Goal: Information Seeking & Learning: Learn about a topic

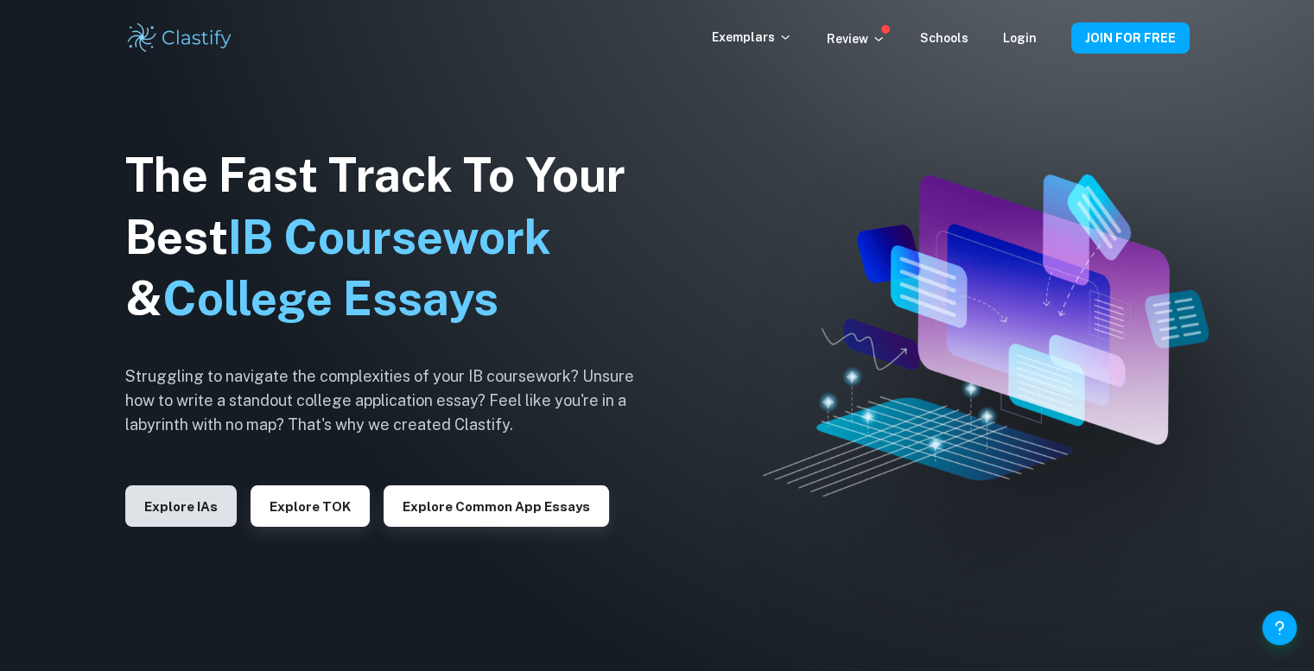
click at [162, 509] on button "Explore IAs" at bounding box center [180, 505] width 111 height 41
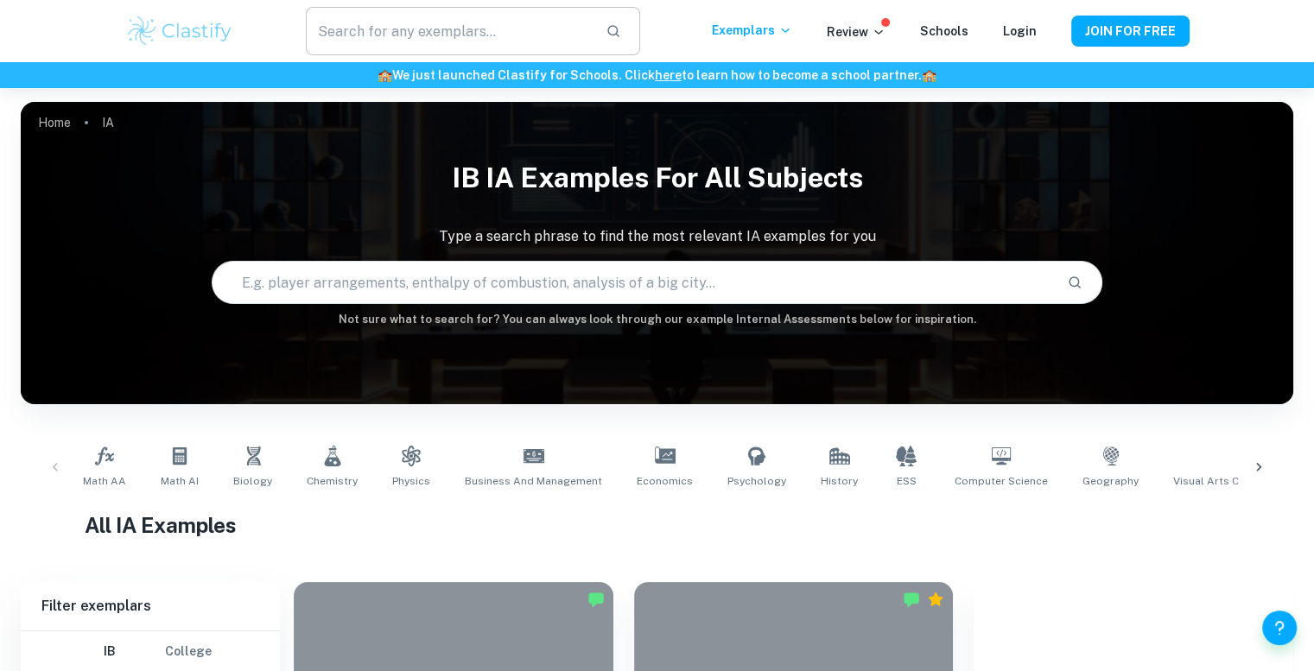
click at [538, 35] on input "text" at bounding box center [448, 31] width 285 height 48
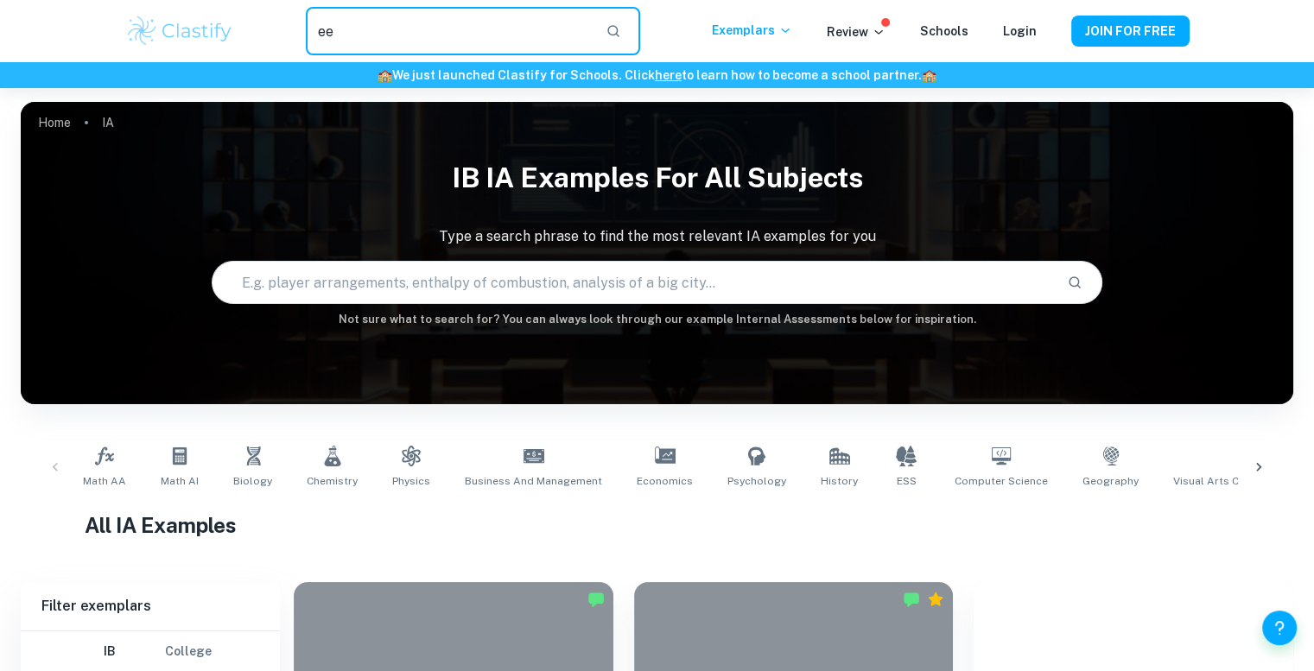
type input "ee"
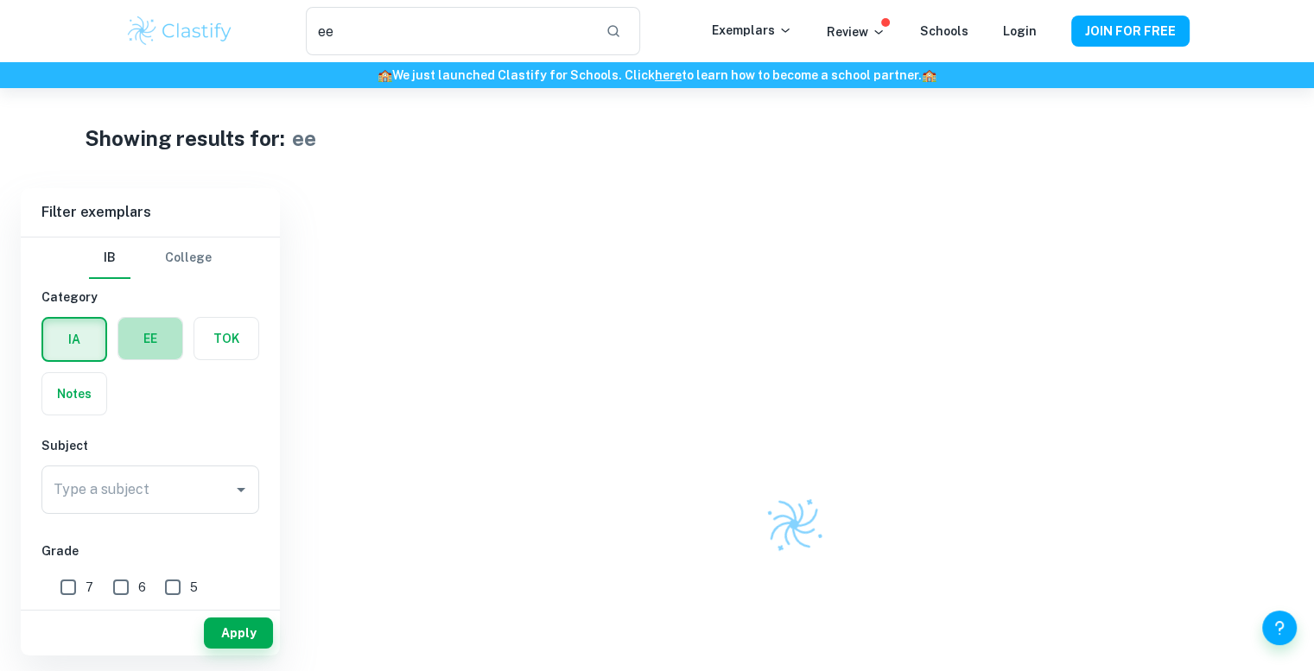
click at [157, 358] on label "button" at bounding box center [150, 338] width 64 height 41
click at [0, 0] on input "radio" at bounding box center [0, 0] width 0 height 0
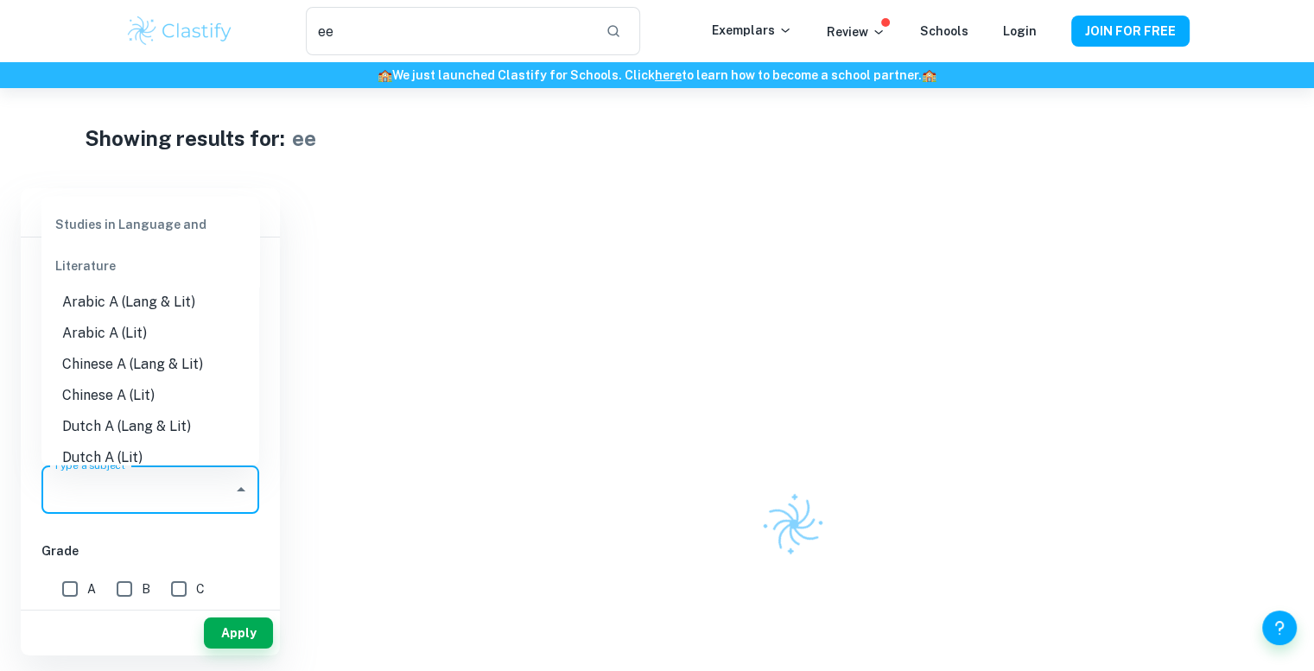
click at [177, 494] on input "Type a subject" at bounding box center [137, 489] width 176 height 33
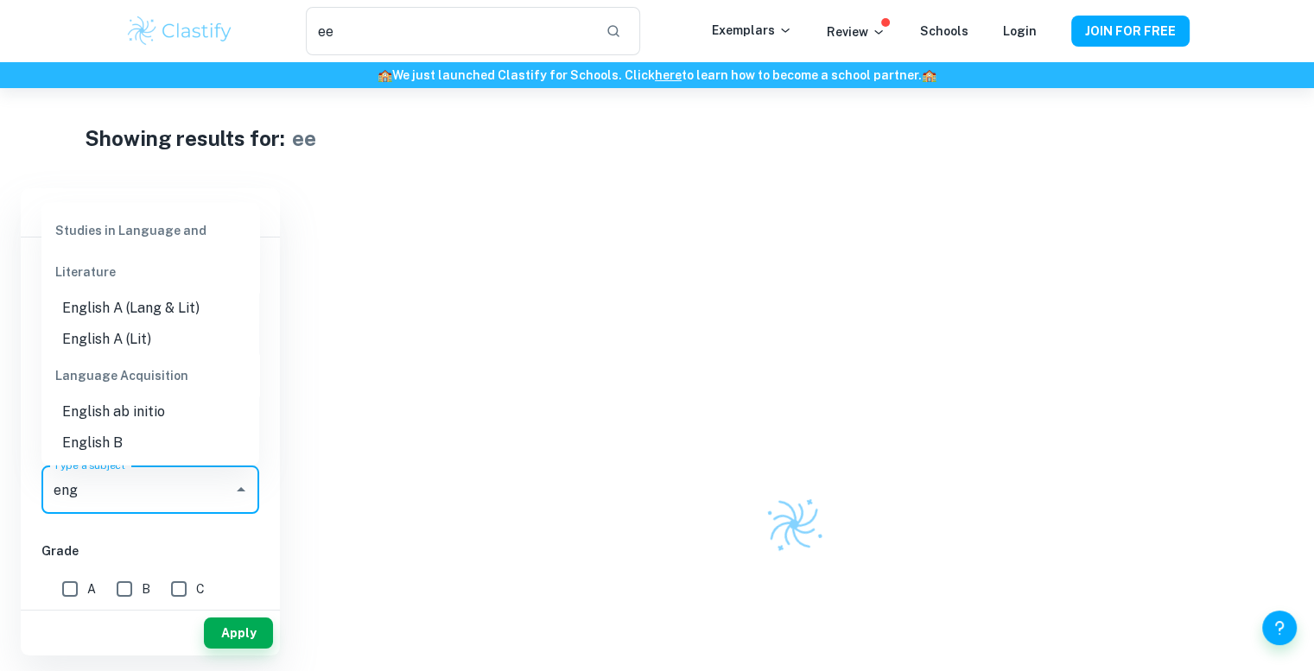
scroll to position [86, 0]
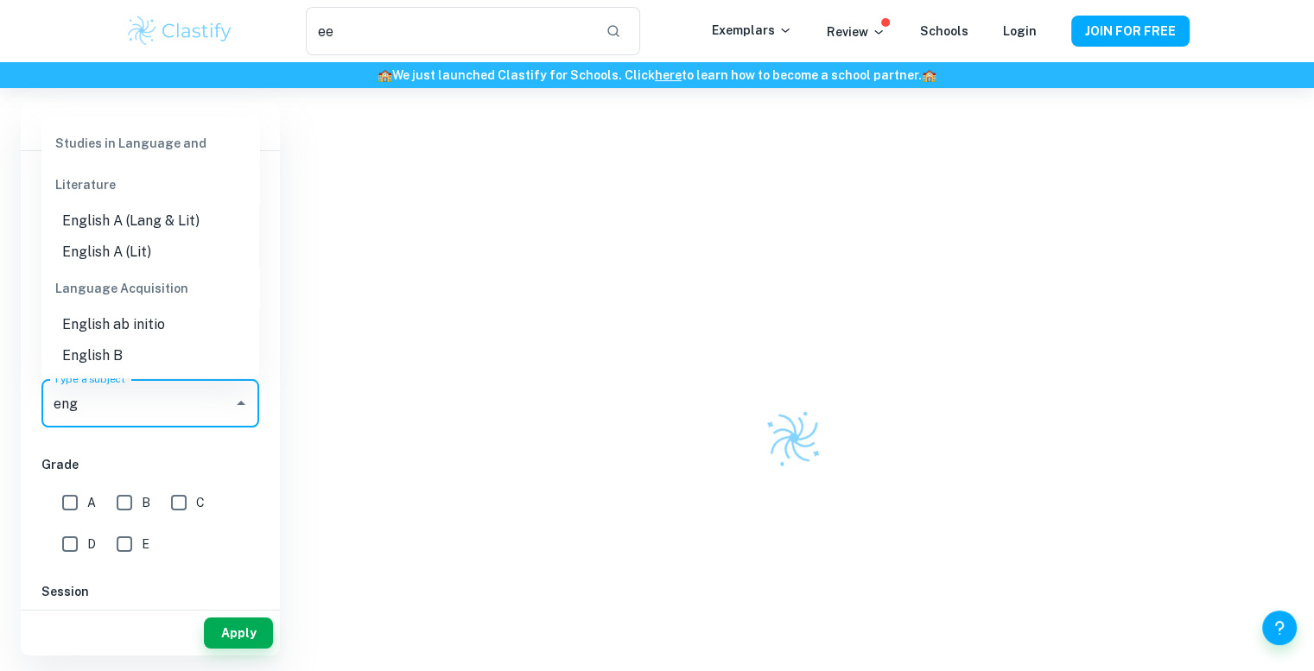
click at [147, 350] on li "English B" at bounding box center [150, 355] width 218 height 31
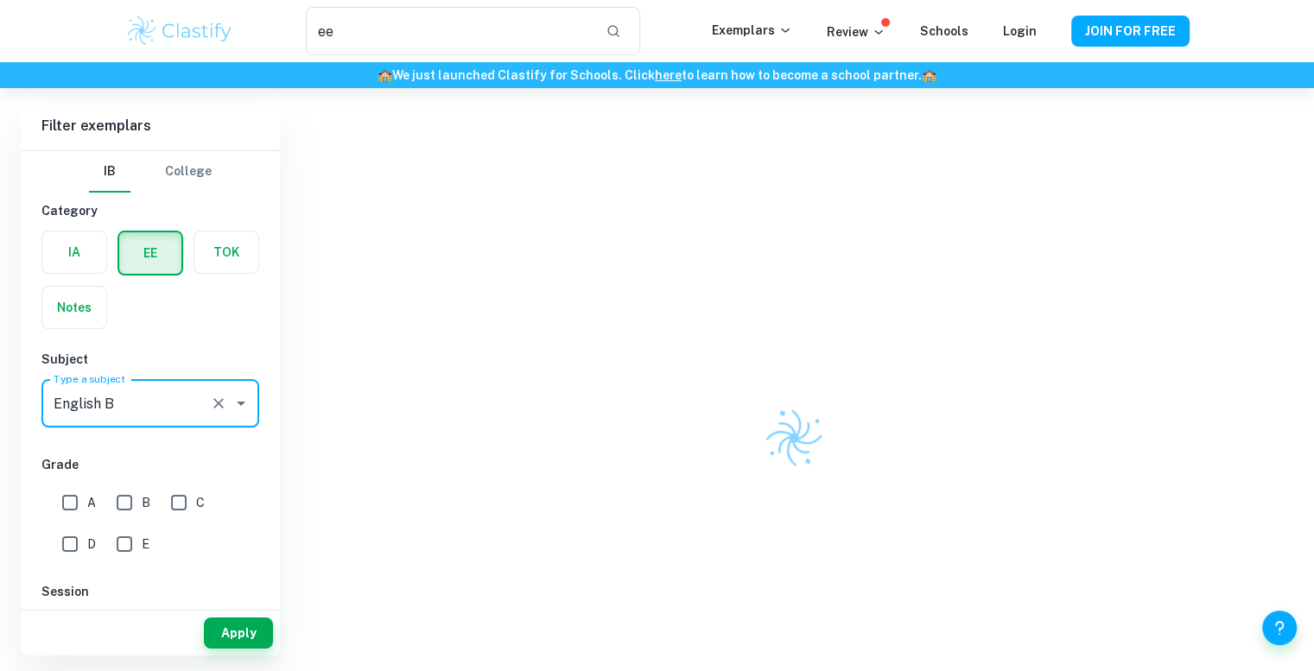
type input "English B"
click at [130, 512] on input "B" at bounding box center [124, 502] width 35 height 35
checkbox input "true"
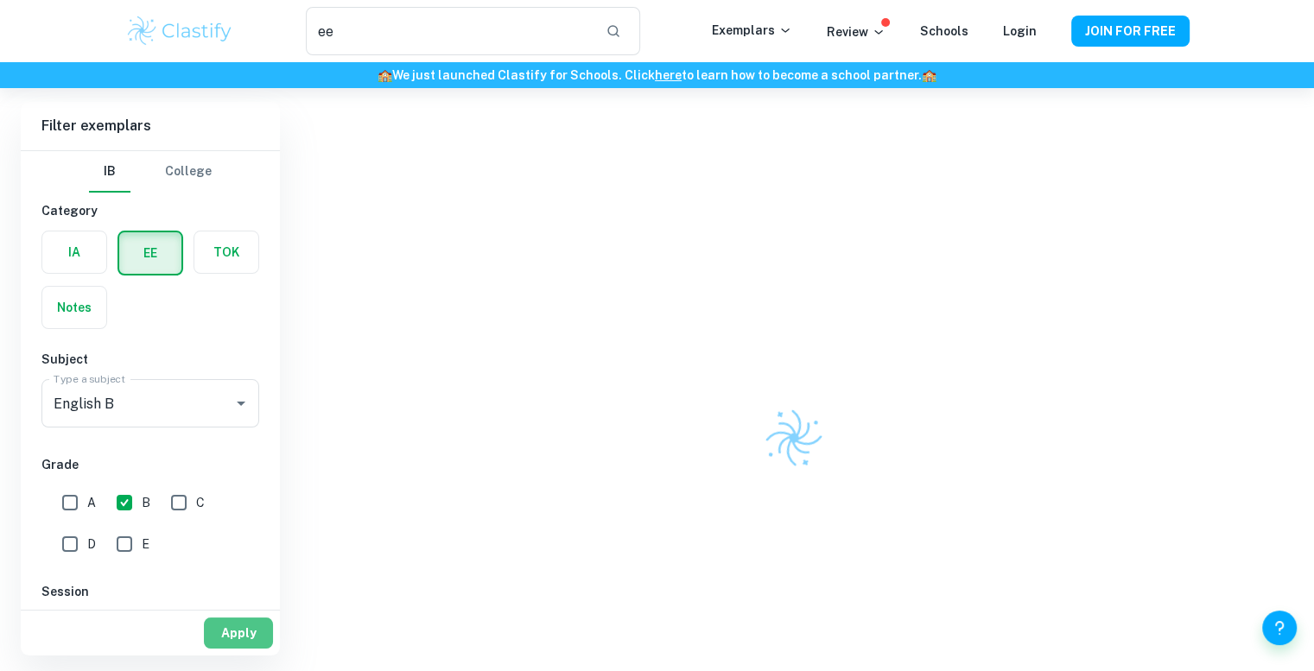
click at [238, 634] on button "Apply" at bounding box center [238, 633] width 69 height 31
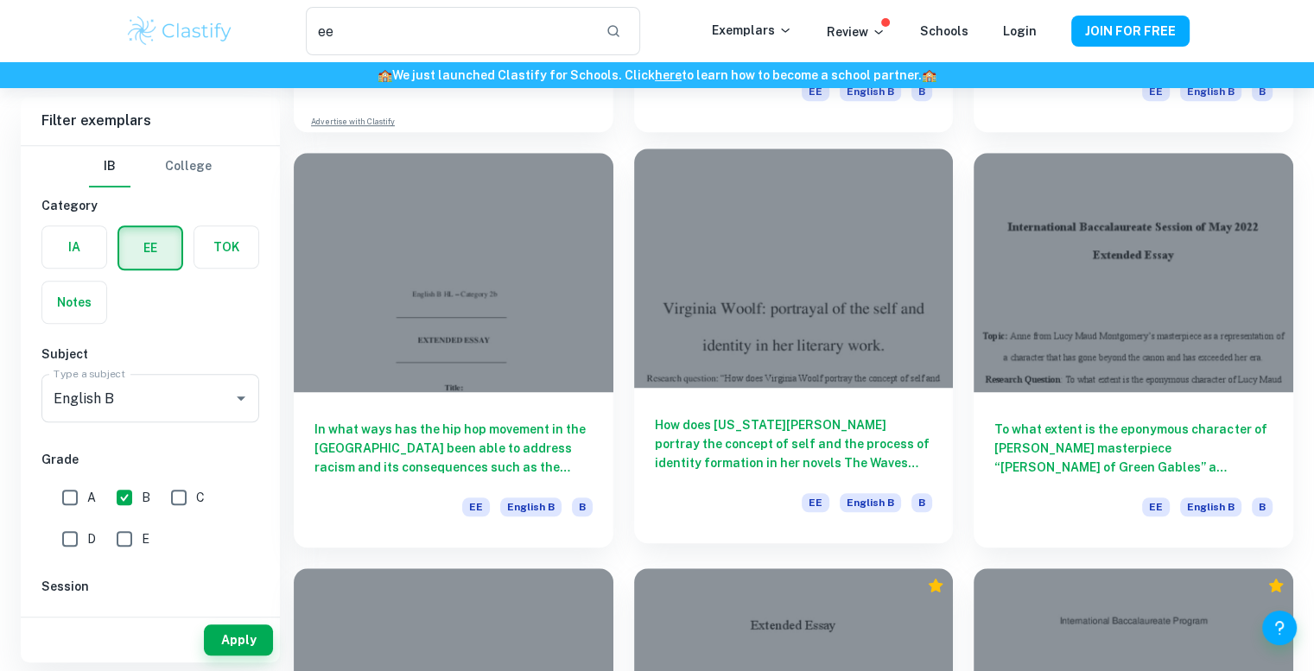
scroll to position [1296, 0]
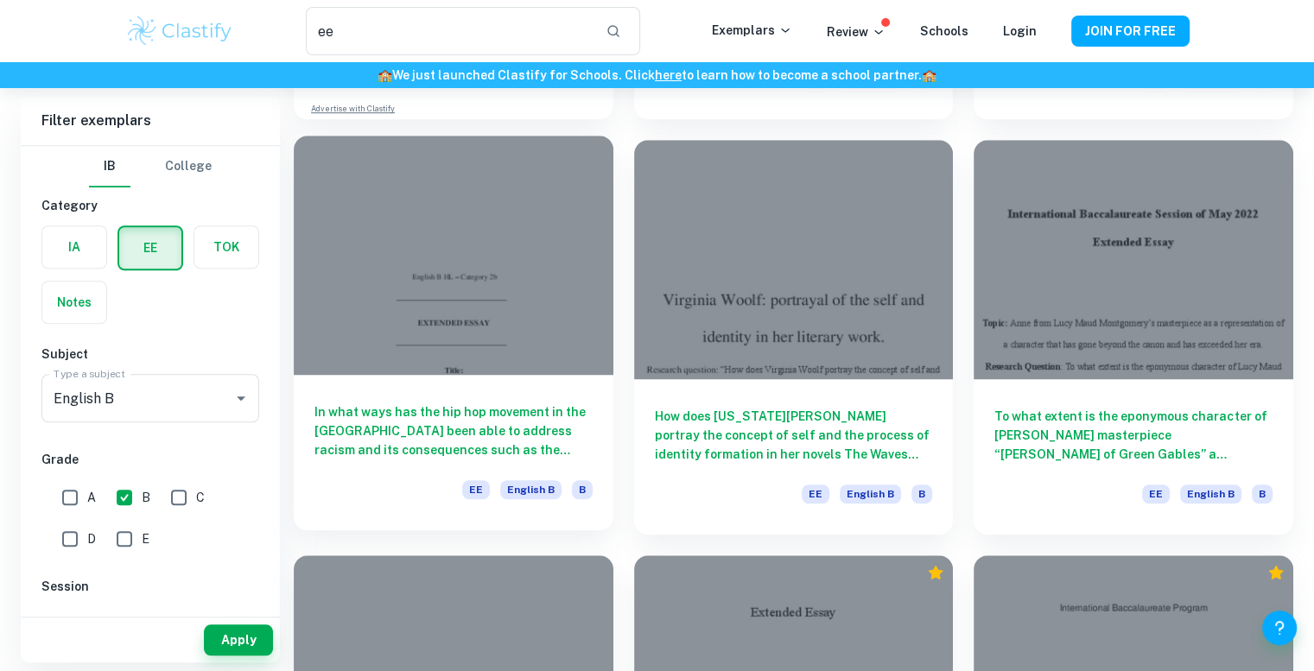
click at [477, 343] on div at bounding box center [454, 255] width 320 height 239
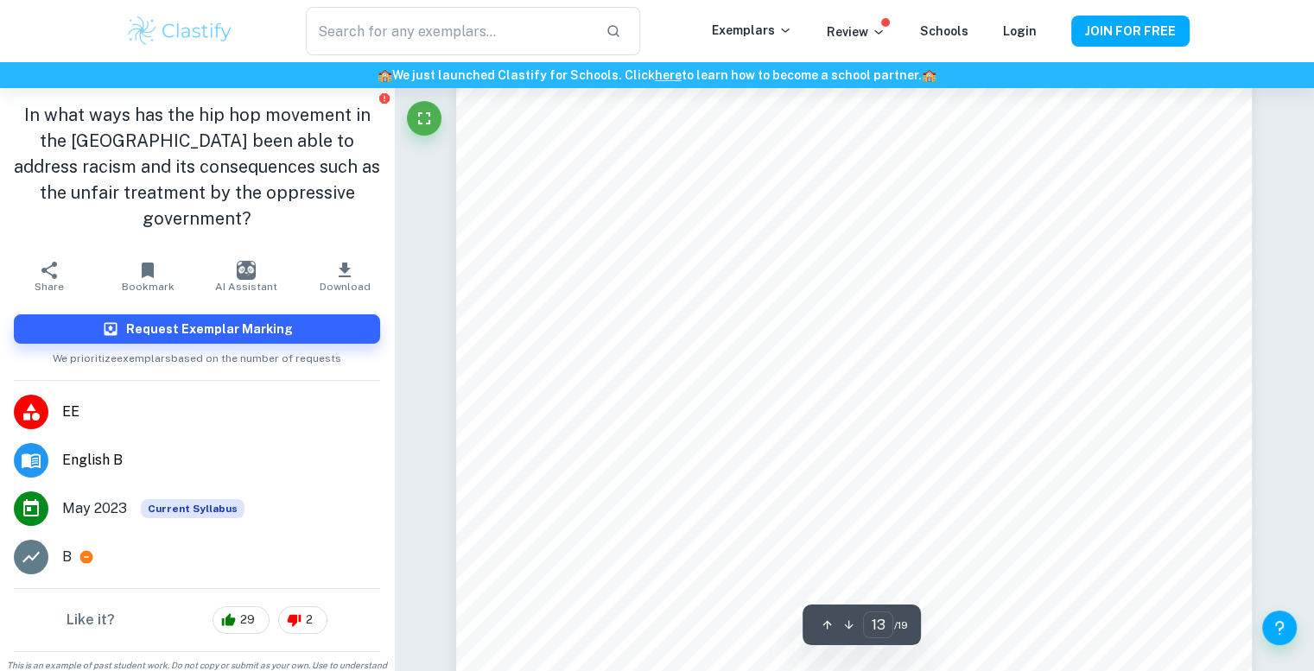
scroll to position [14251, 0]
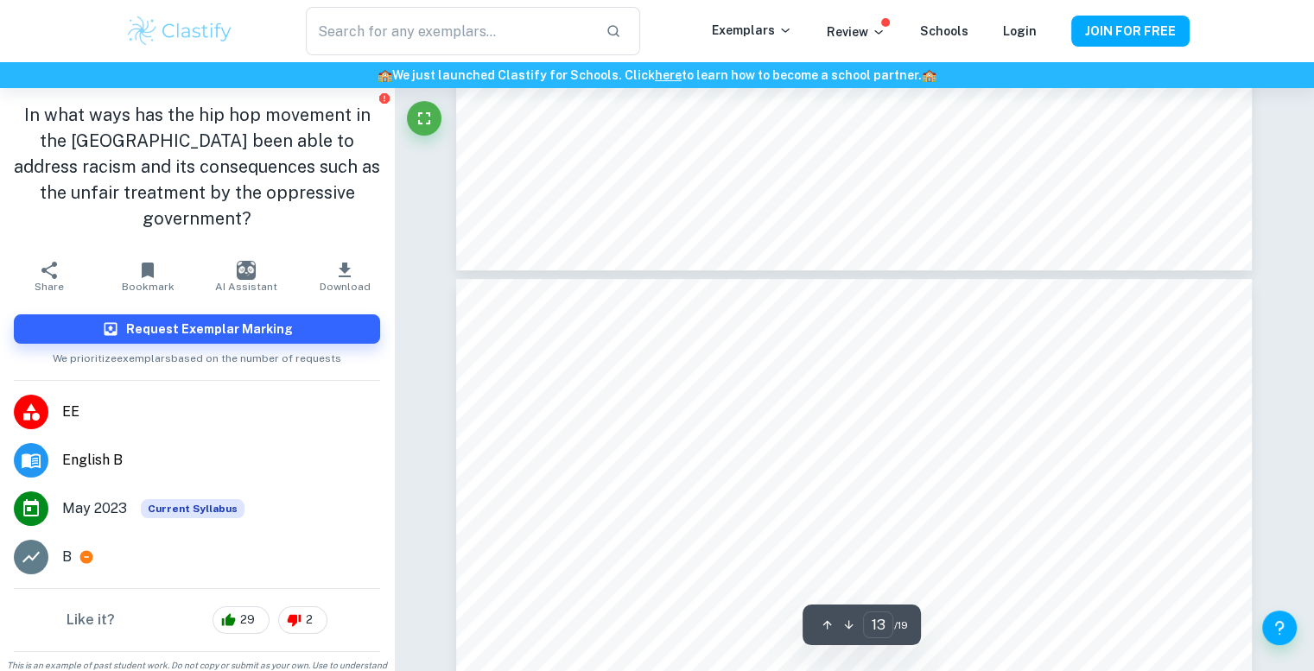
type input "12"
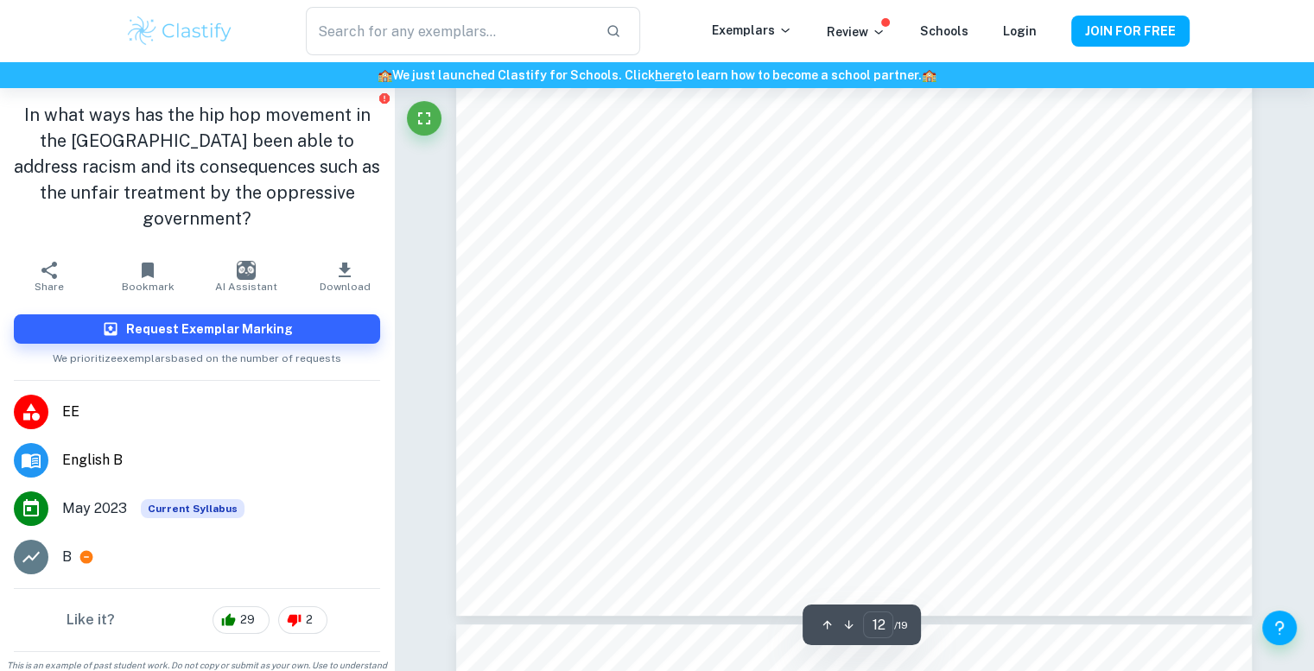
scroll to position [12956, 0]
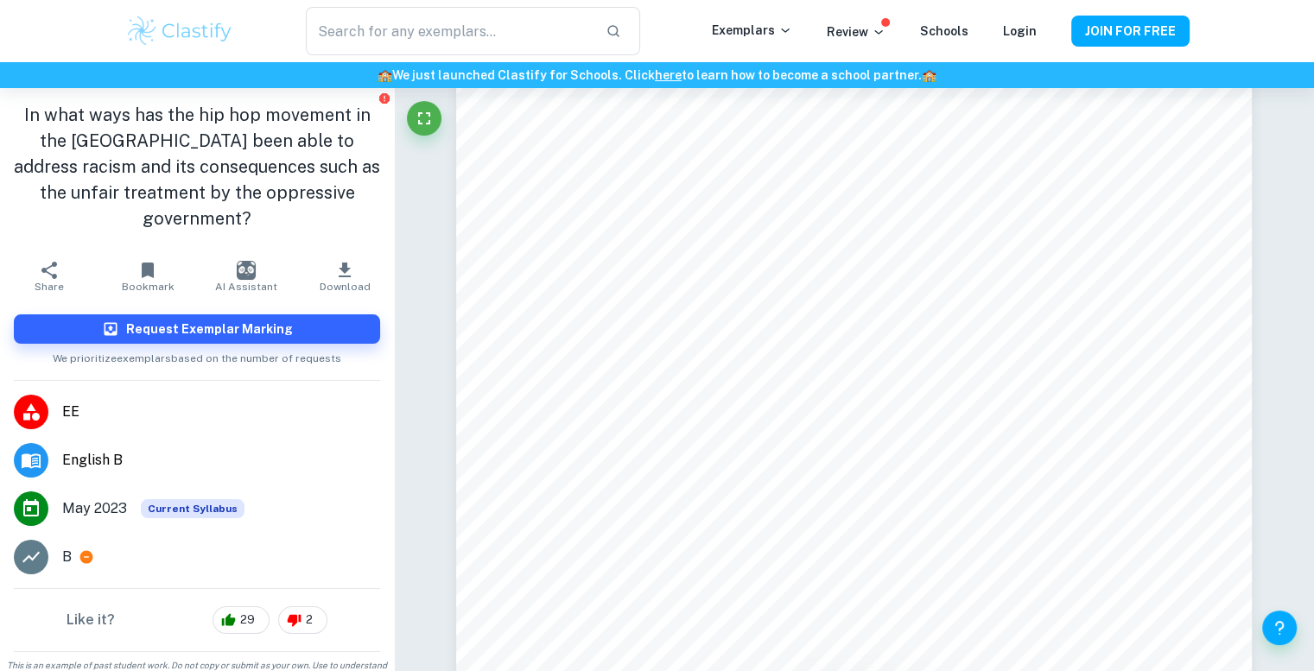
type input "ee"
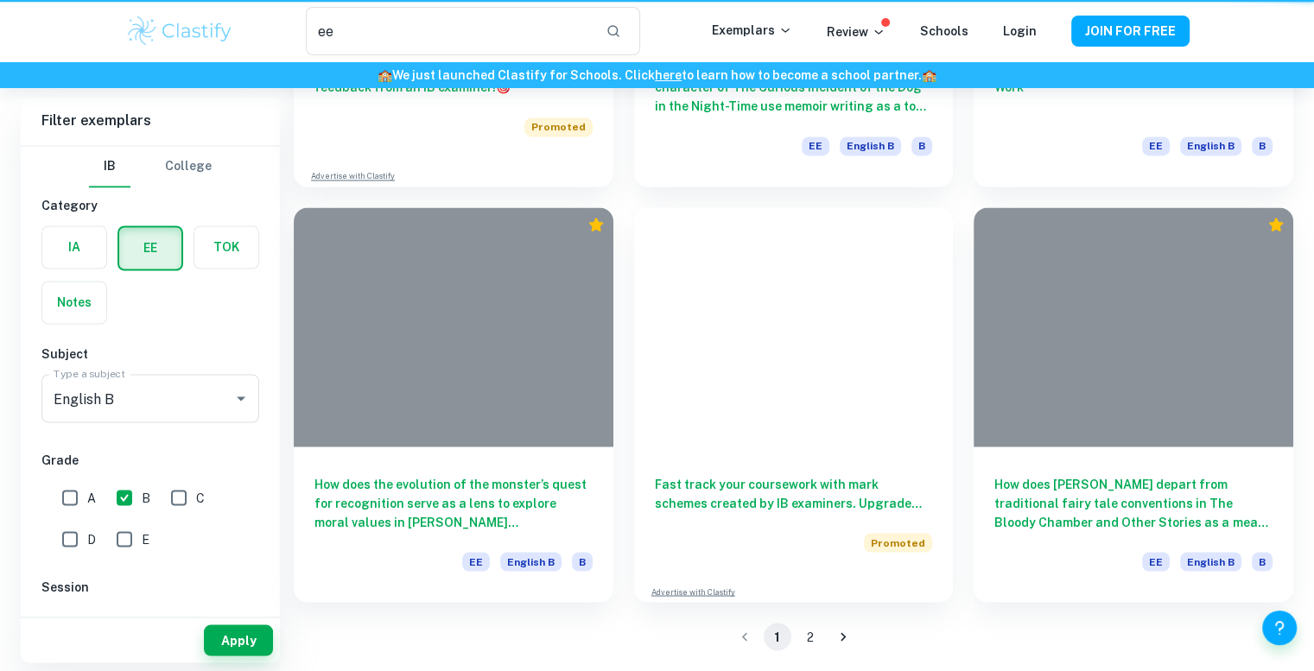
scroll to position [1296, 0]
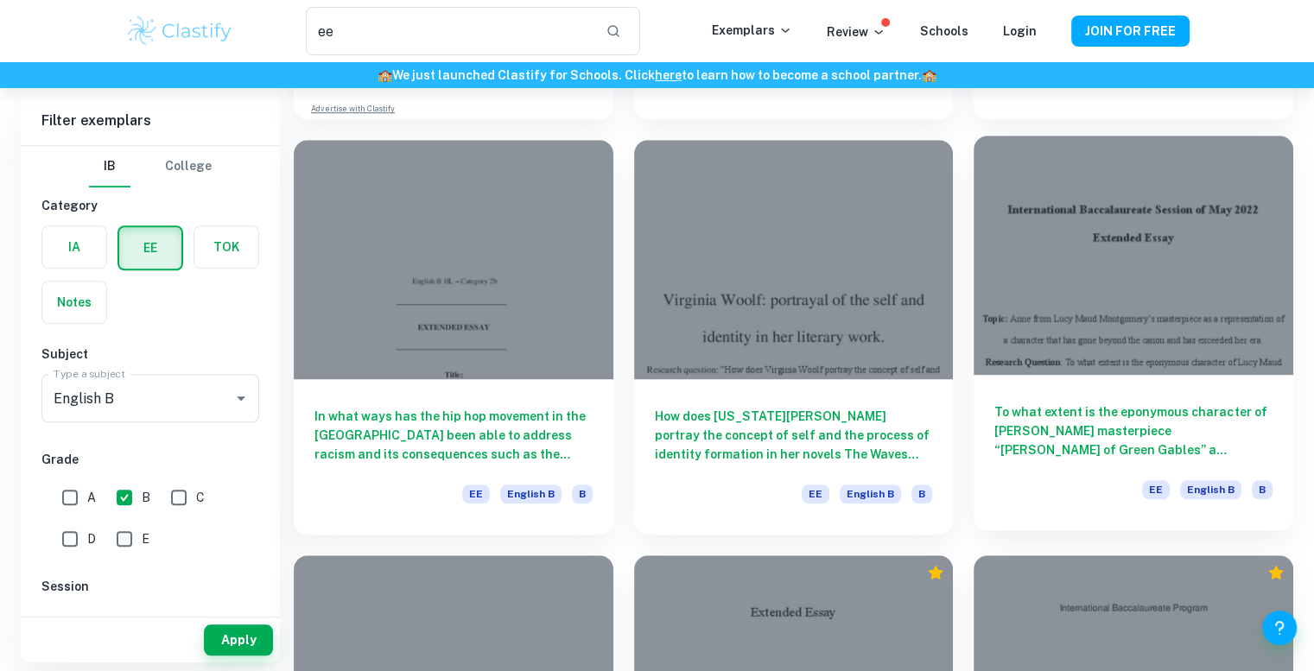
click at [1097, 262] on div at bounding box center [1133, 255] width 320 height 239
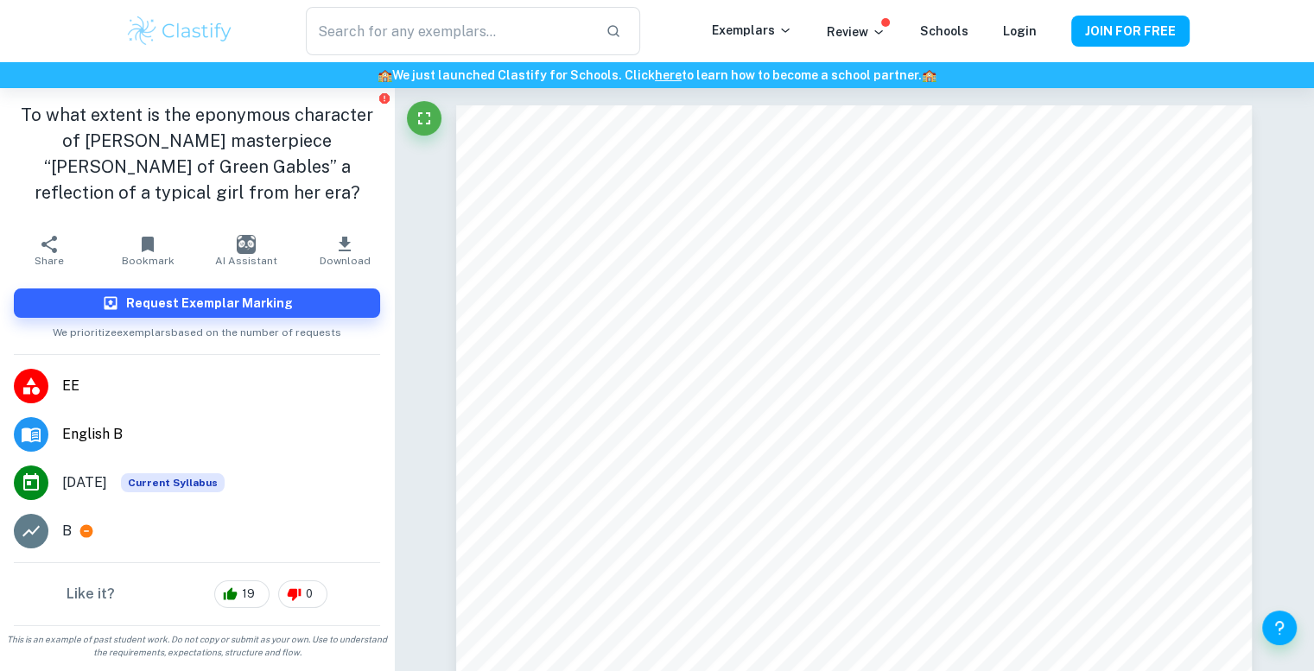
type input "ee"
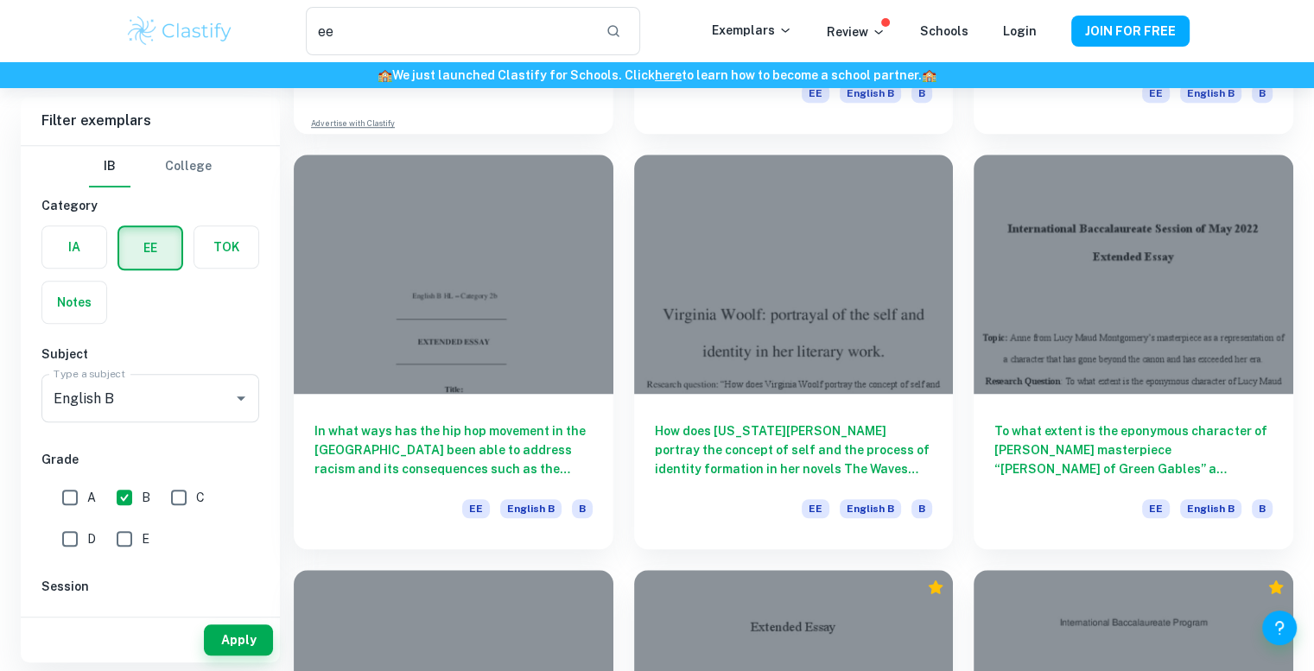
scroll to position [1296, 0]
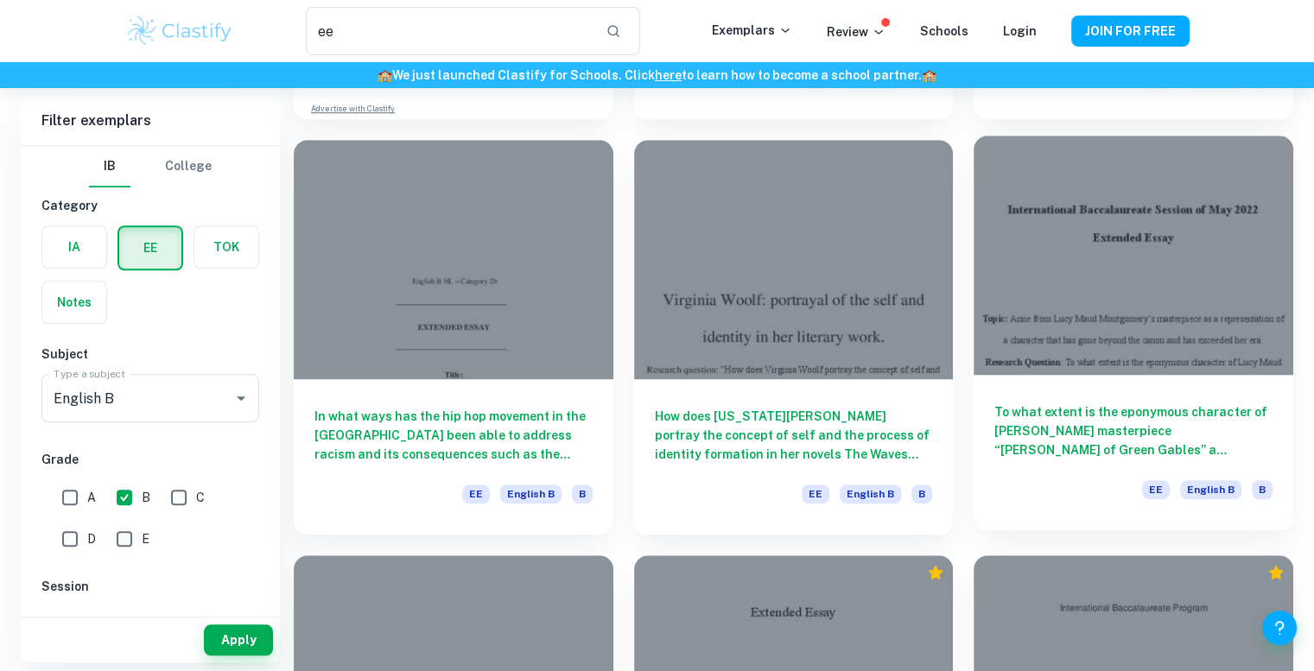
click at [1182, 238] on div at bounding box center [1133, 255] width 320 height 239
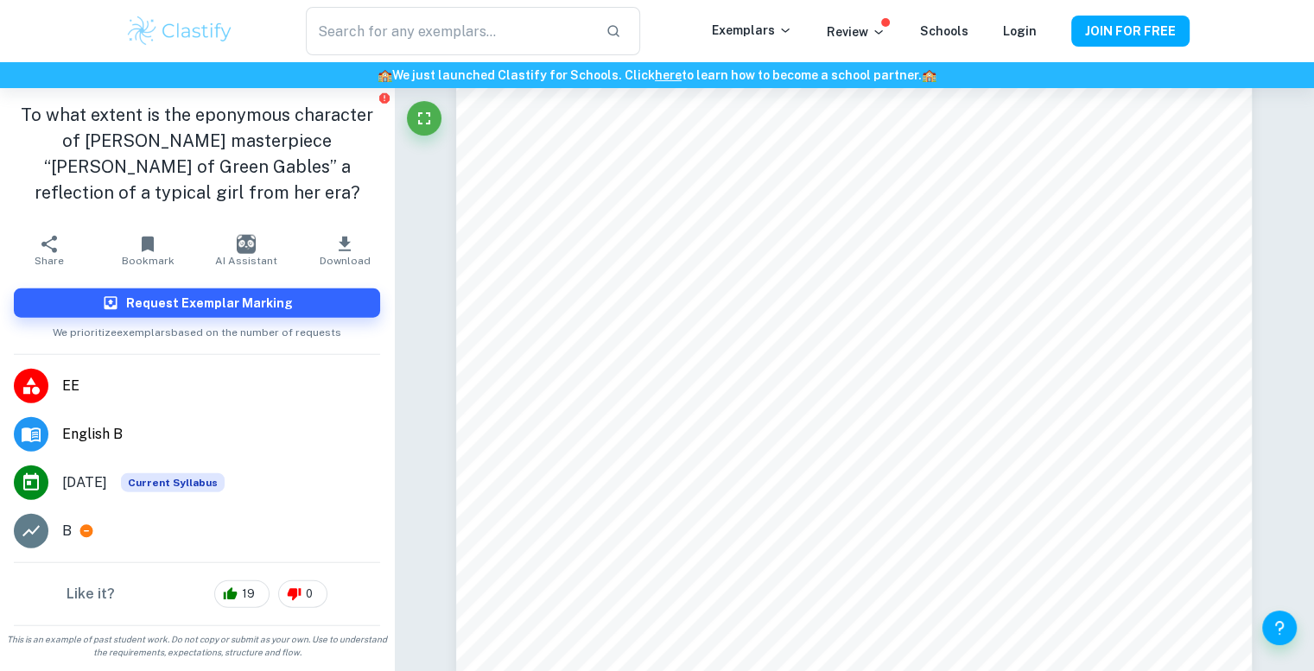
scroll to position [4232, 0]
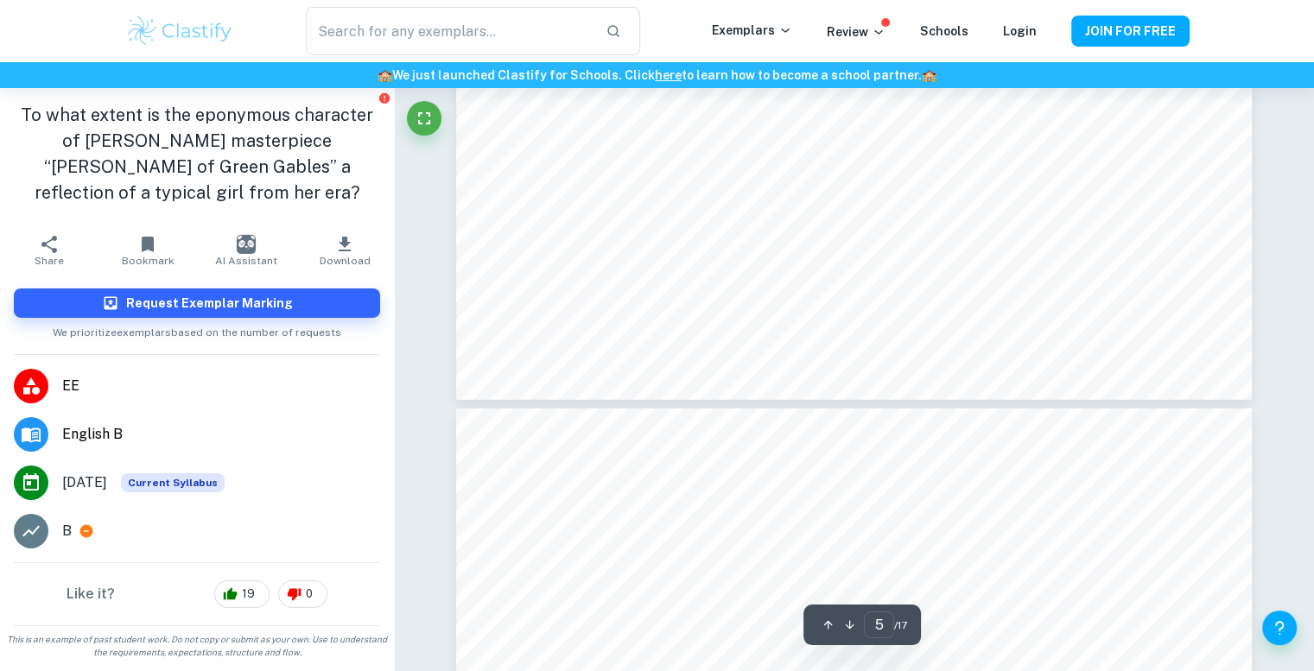
type input "6"
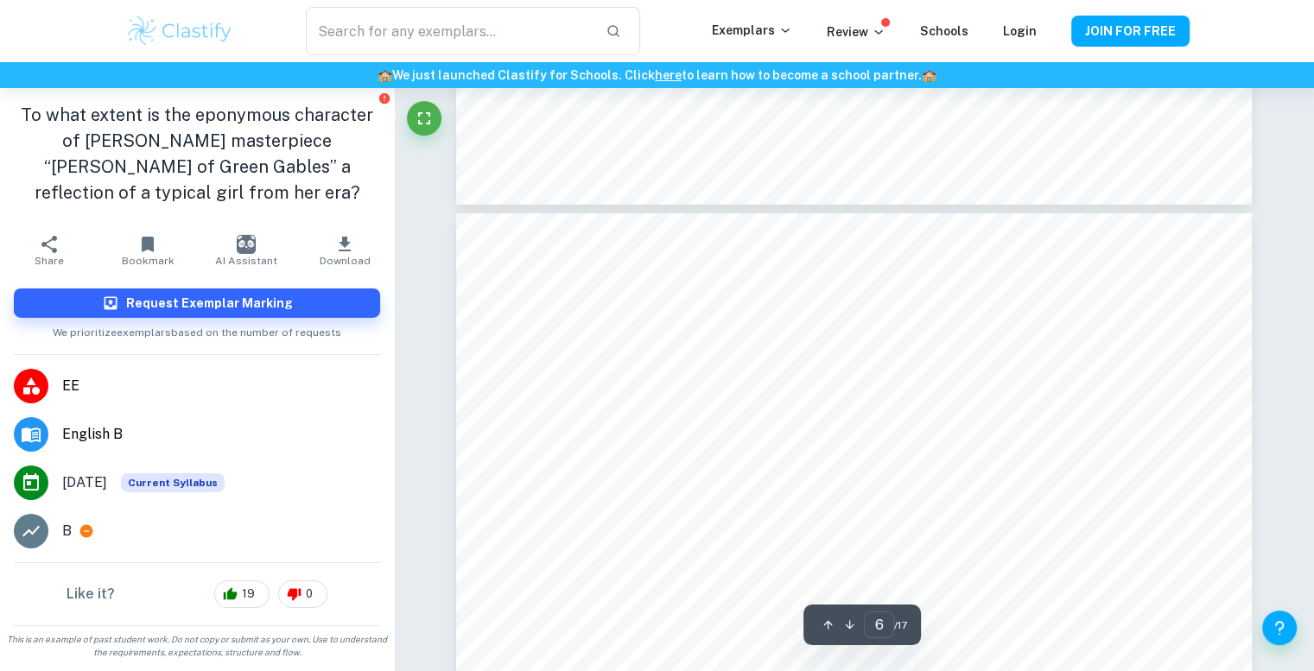
scroll to position [5873, 0]
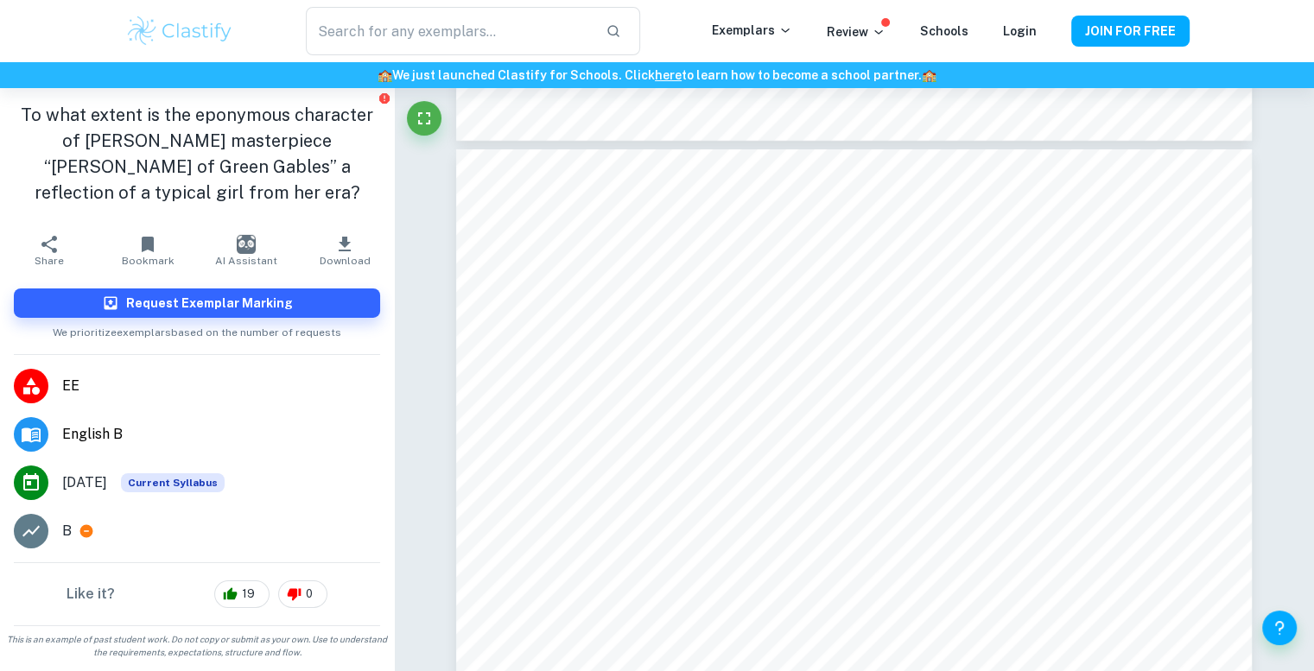
type input "ee"
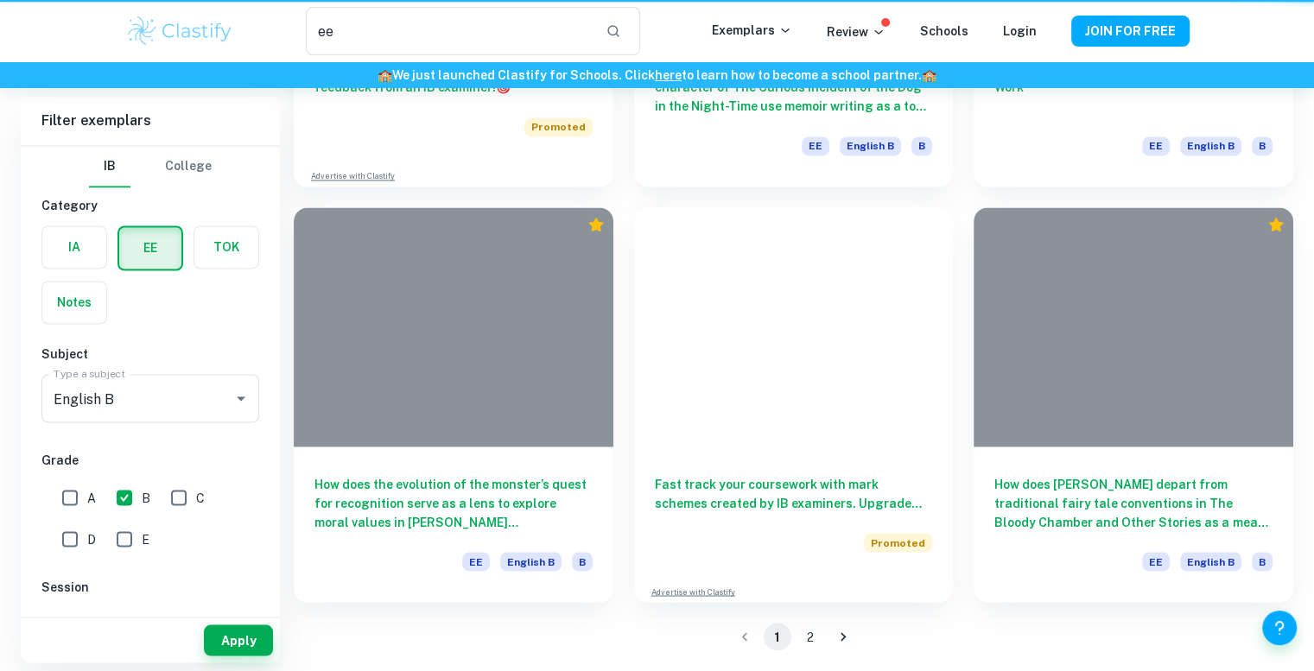
scroll to position [1296, 0]
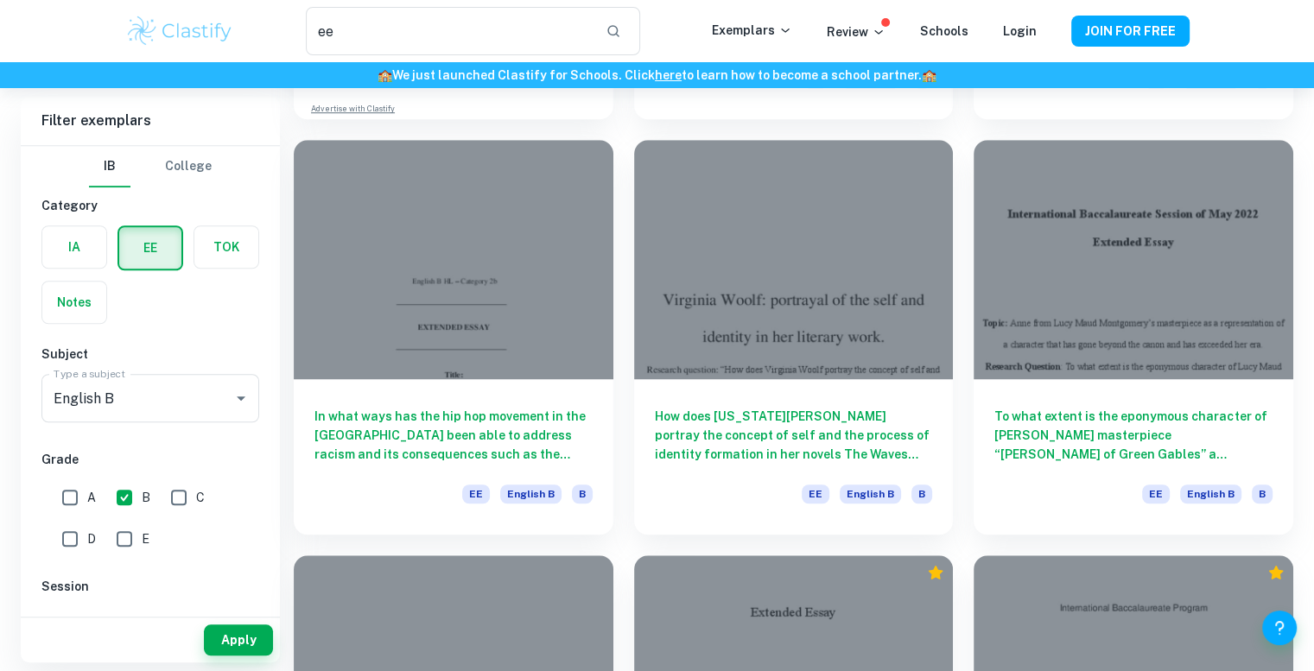
click at [177, 502] on input "C" at bounding box center [179, 497] width 35 height 35
checkbox input "true"
click at [259, 647] on button "Apply" at bounding box center [238, 639] width 69 height 31
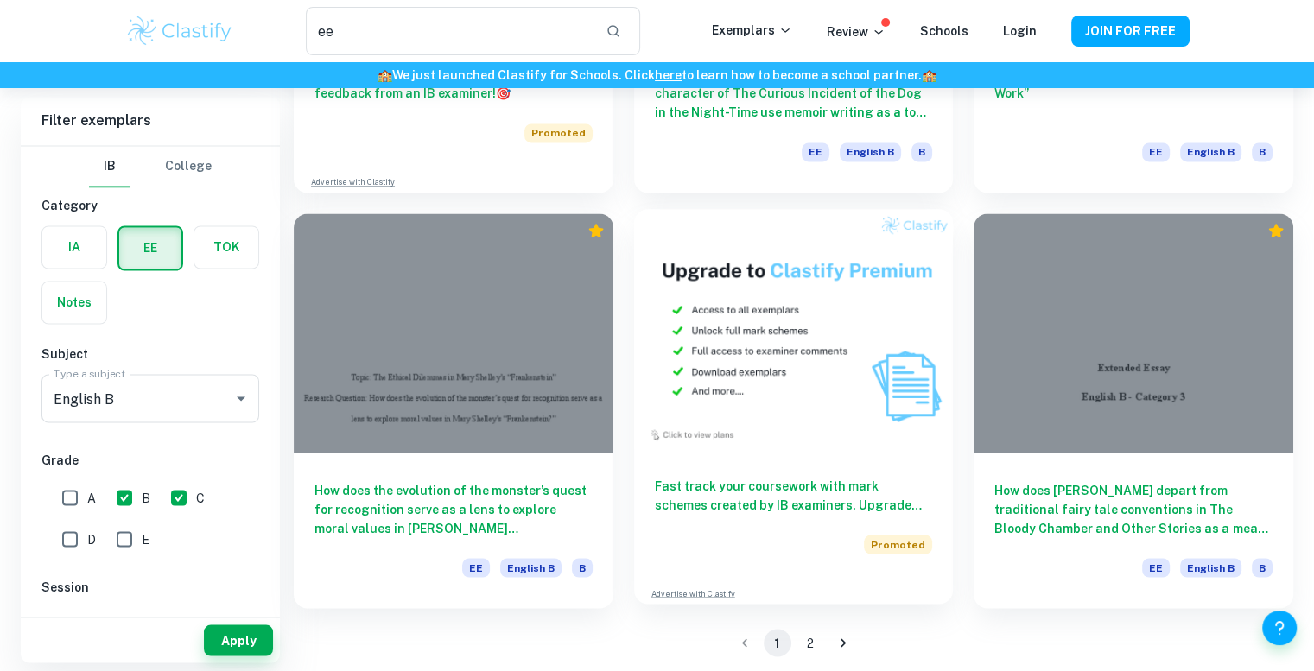
scroll to position [2890, 0]
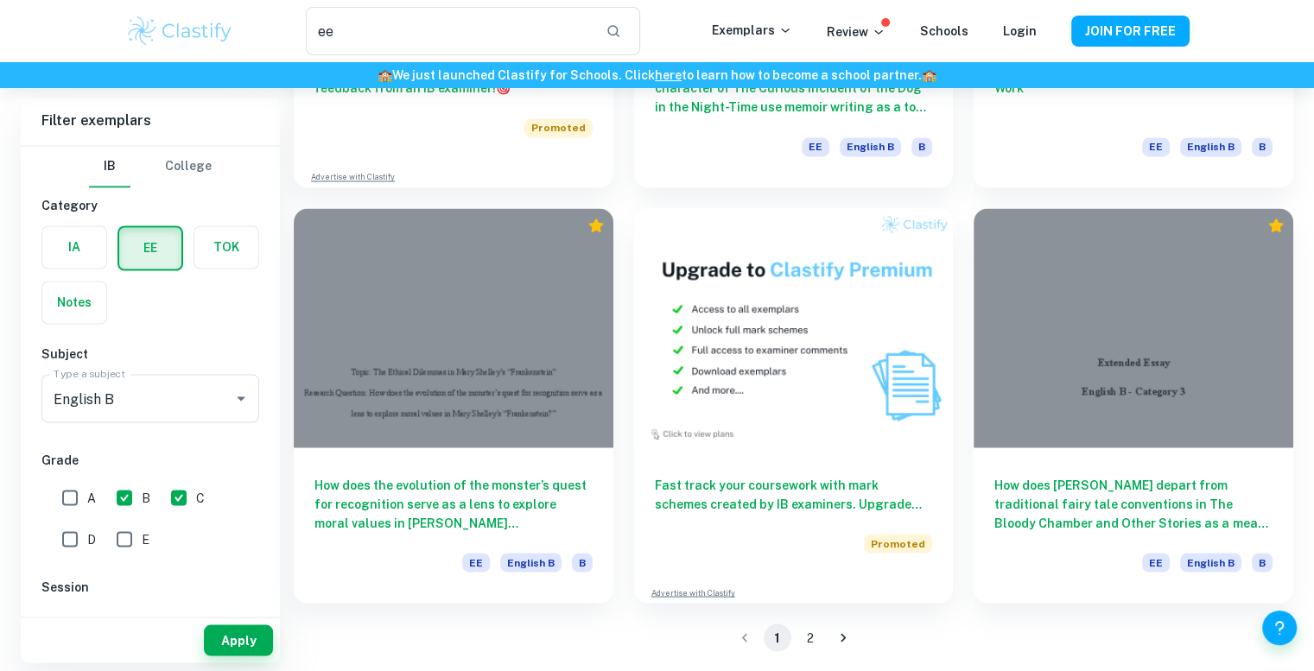
click at [798, 645] on li "2" at bounding box center [810, 638] width 33 height 28
click at [817, 631] on button "2" at bounding box center [810, 638] width 28 height 28
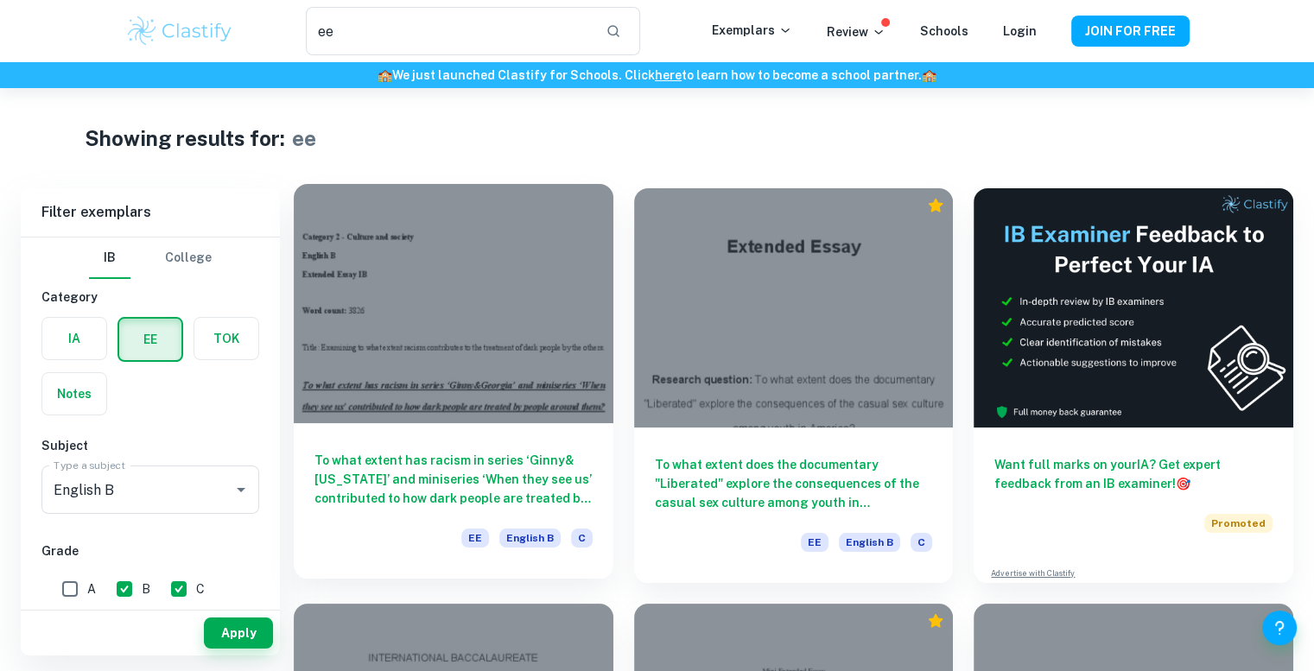
click at [436, 315] on div at bounding box center [454, 303] width 320 height 239
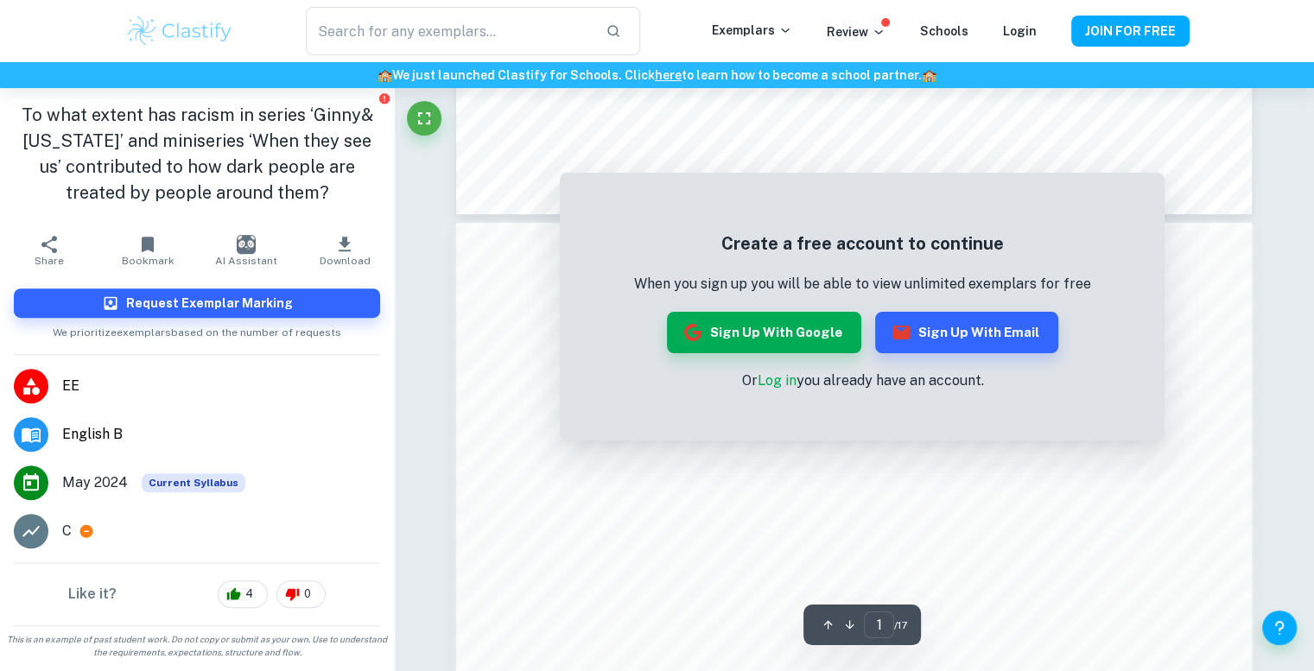
scroll to position [1036, 0]
type input "ee"
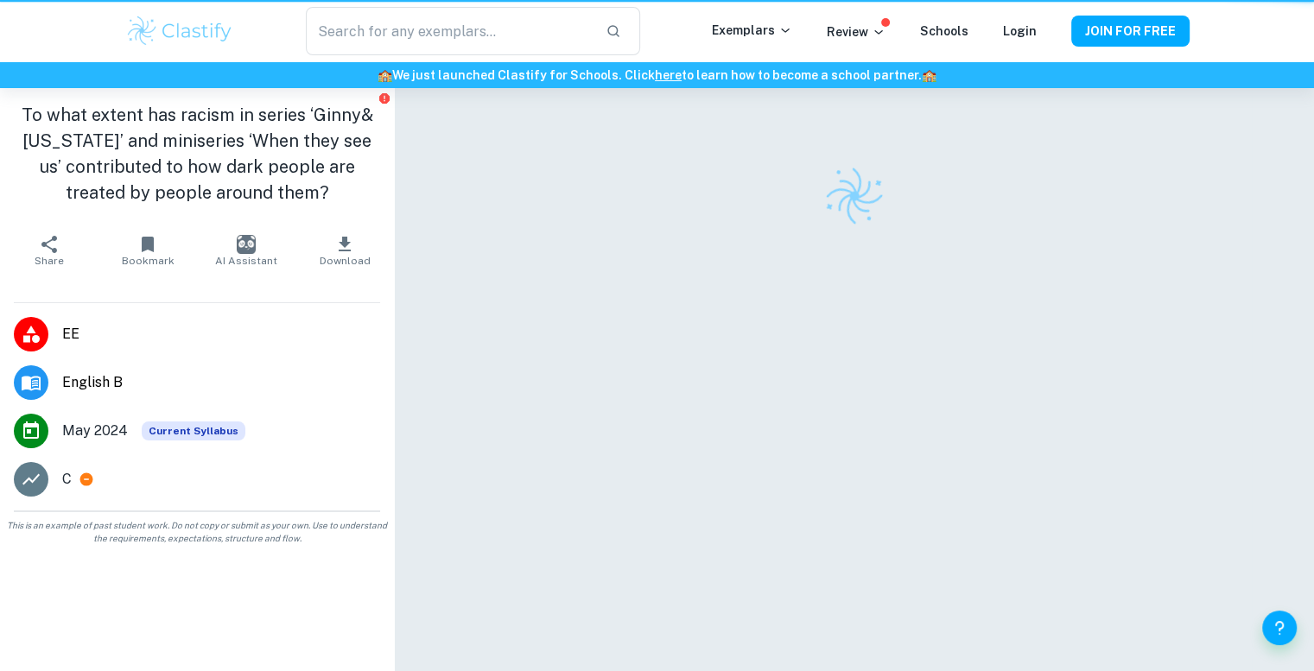
scroll to position [88, 0]
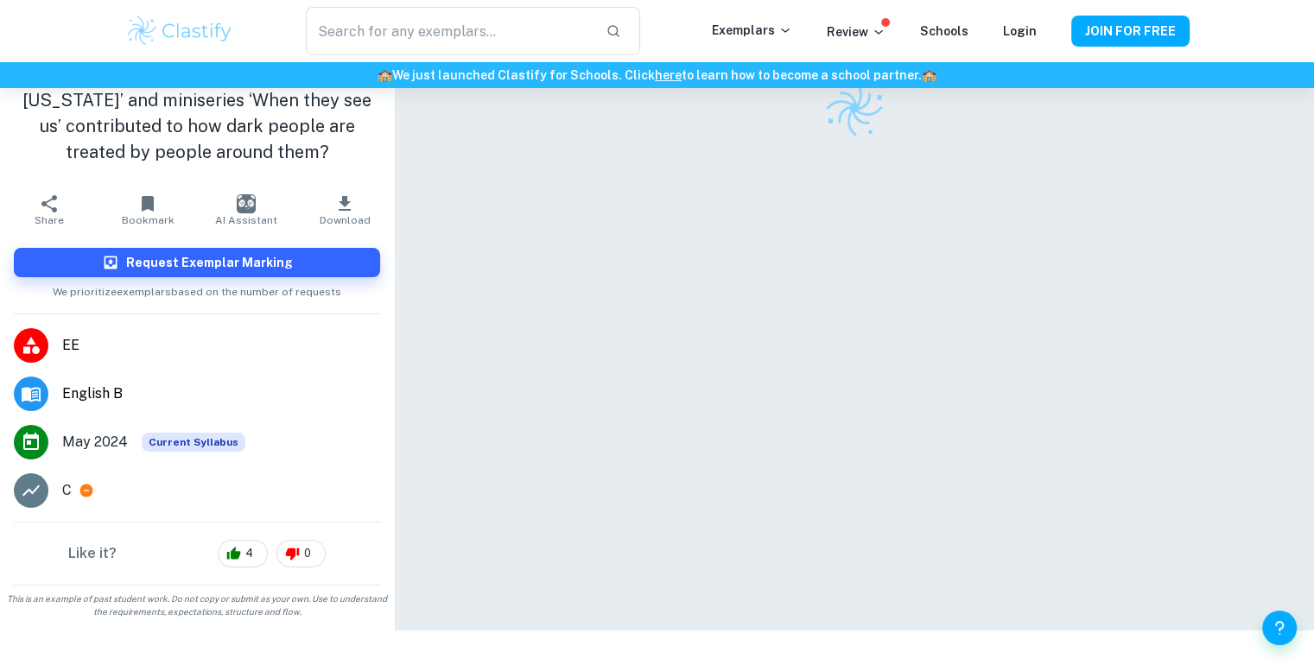
type input "ee"
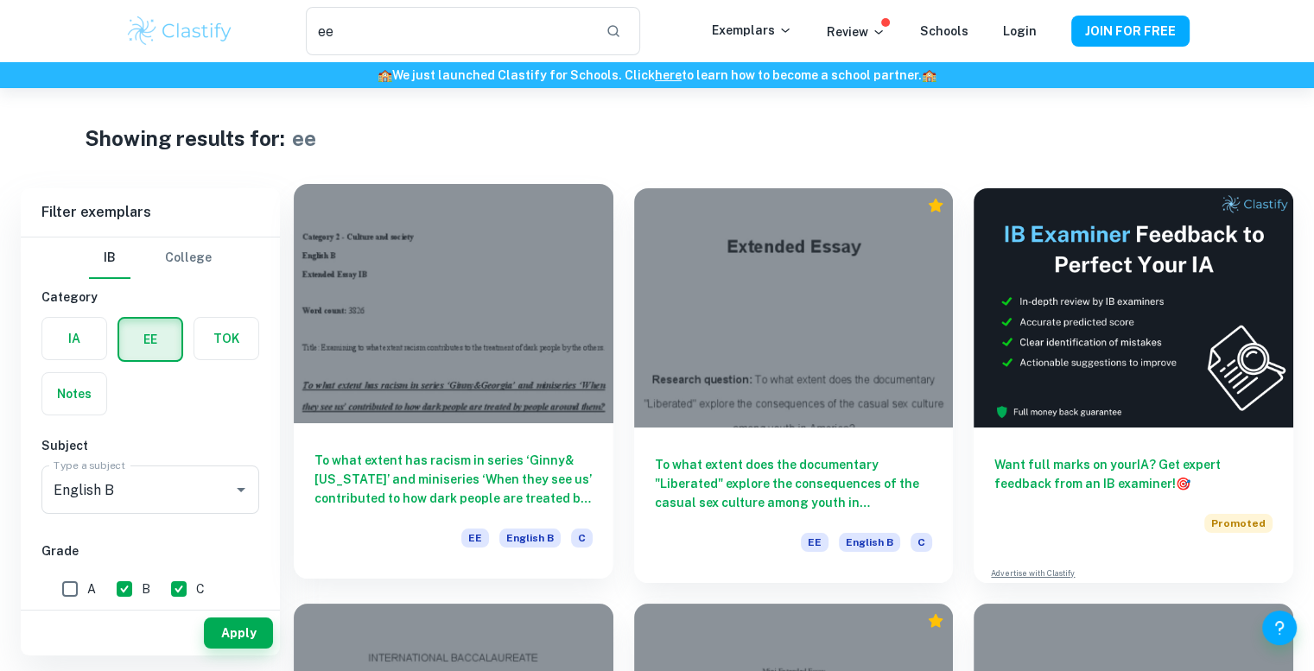
click at [533, 299] on div at bounding box center [454, 303] width 320 height 239
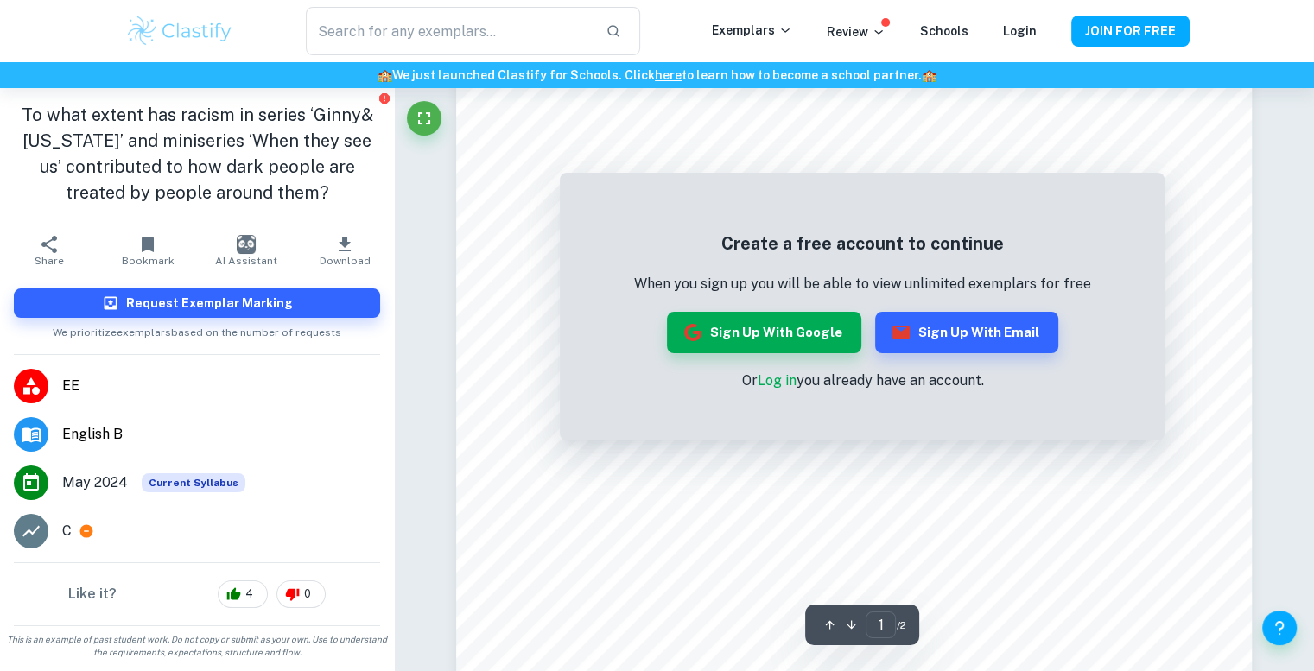
scroll to position [86, 0]
type input "ee"
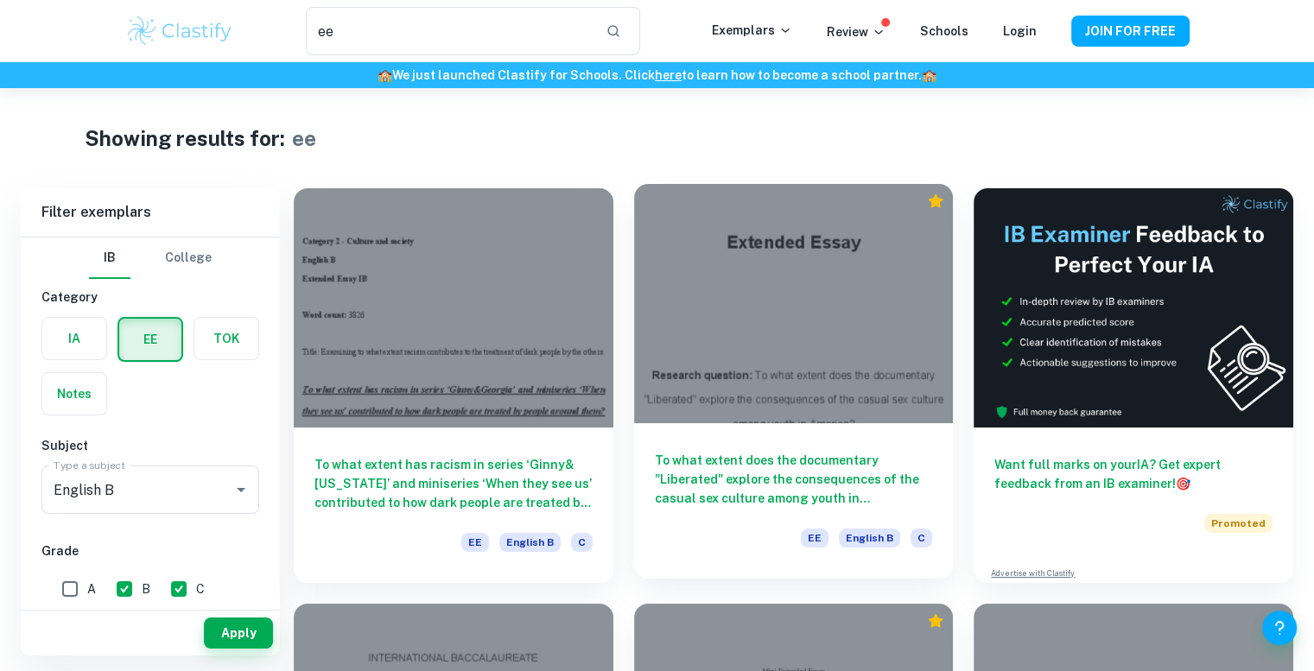
click at [883, 303] on div at bounding box center [794, 303] width 320 height 239
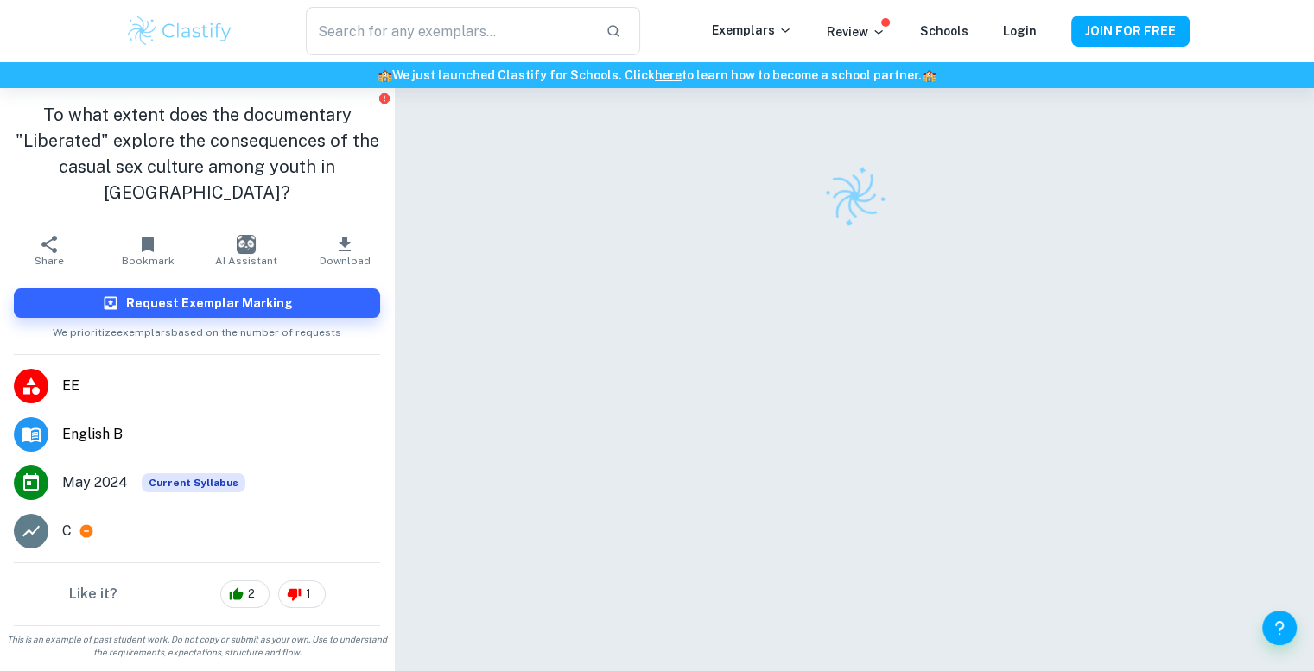
type input "ee"
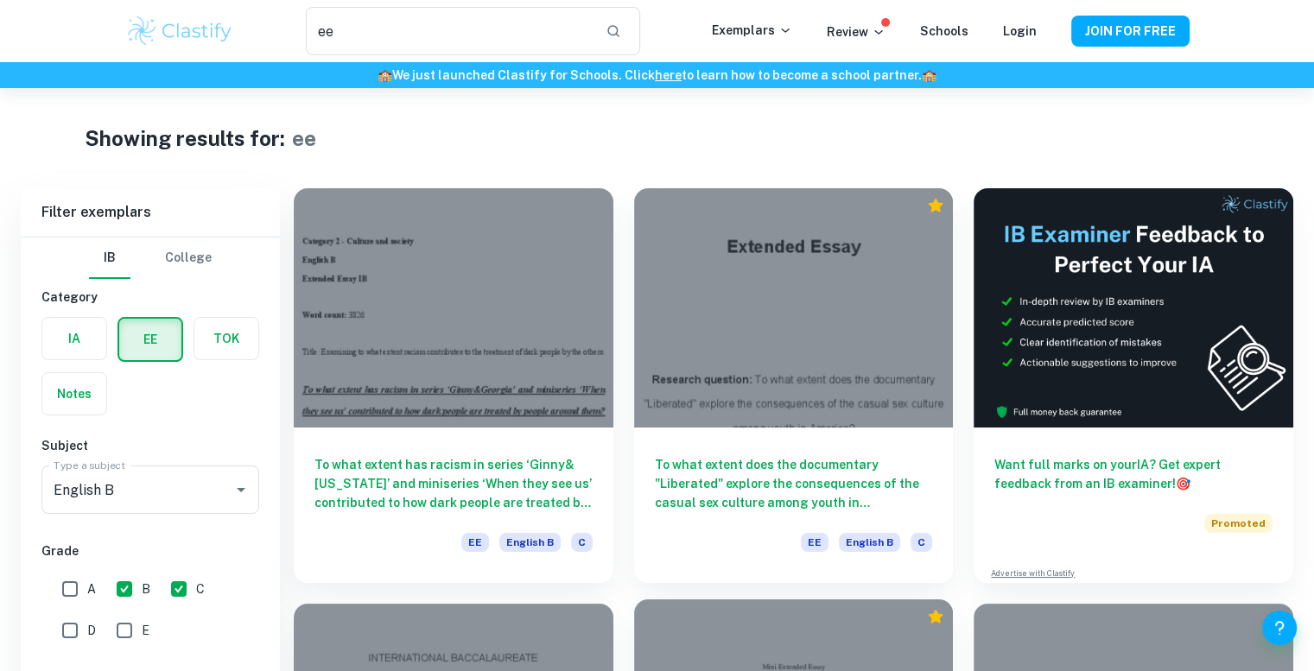
scroll to position [173, 0]
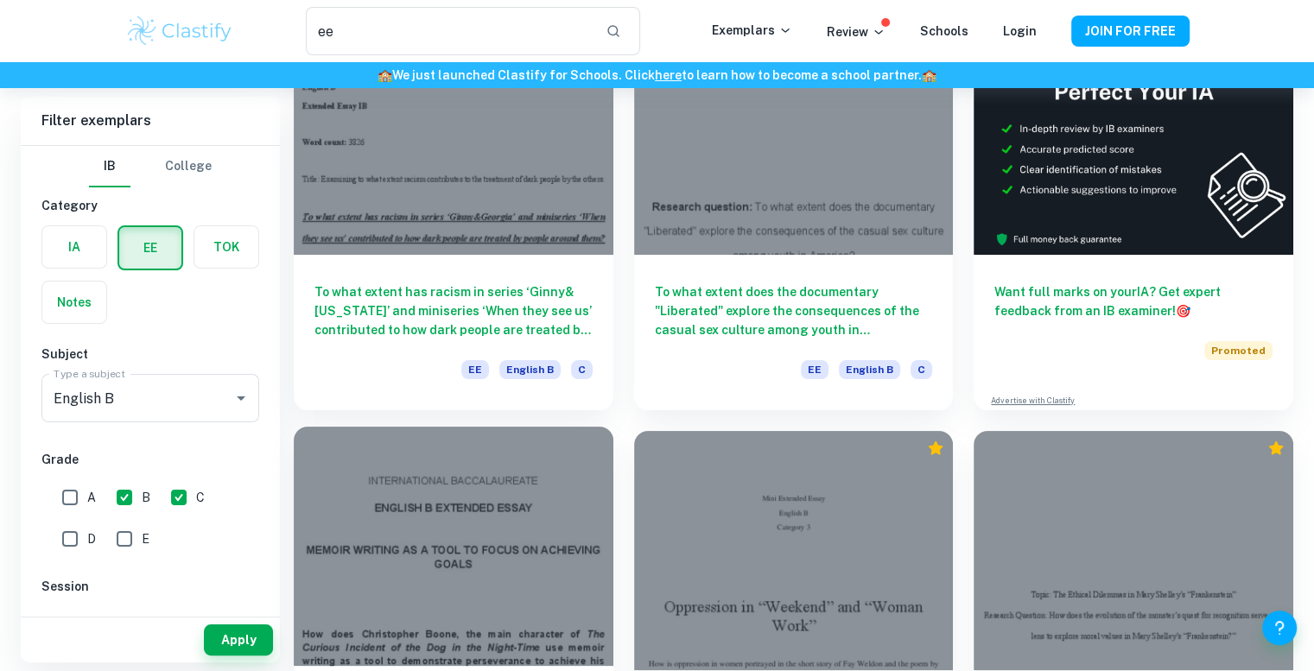
click at [472, 551] on div at bounding box center [454, 546] width 320 height 239
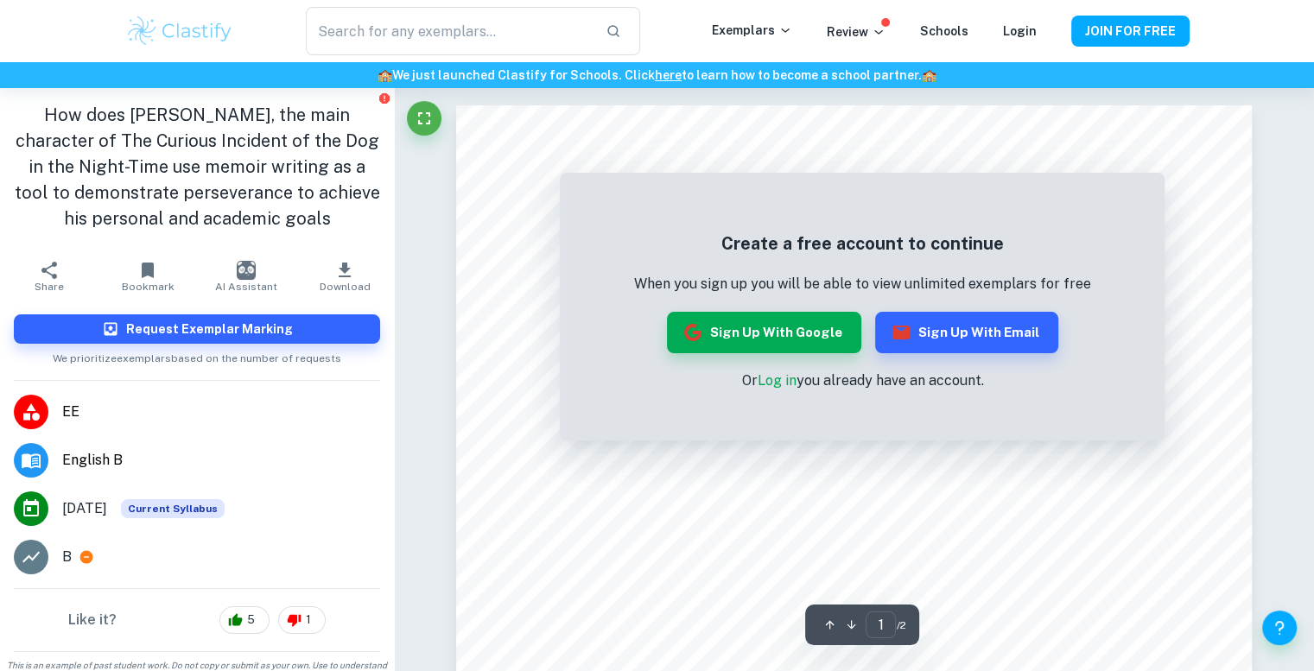
type input "ee"
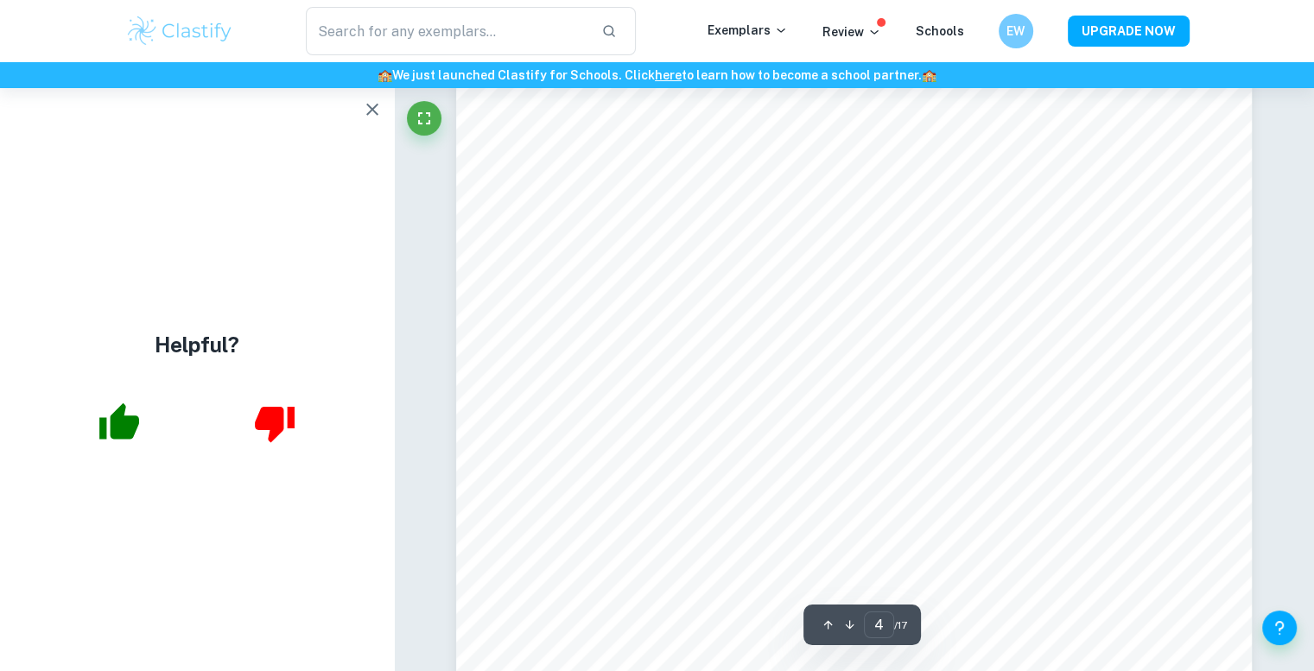
scroll to position [4146, 0]
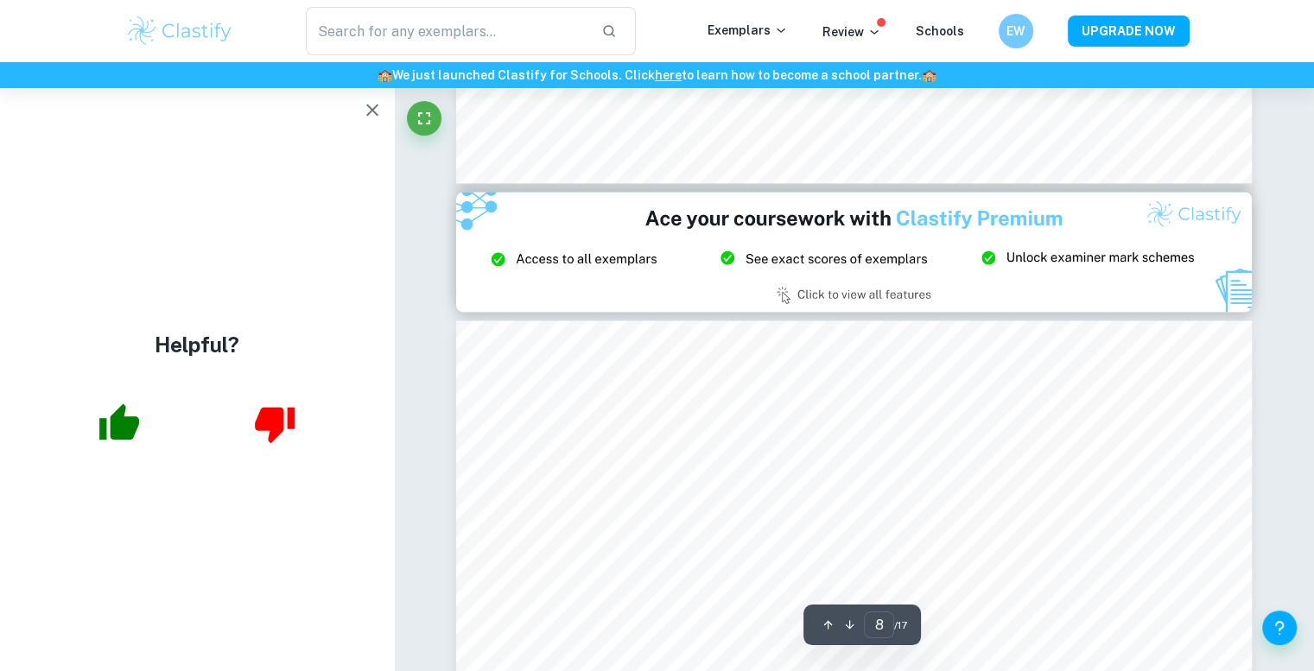
type input "9"
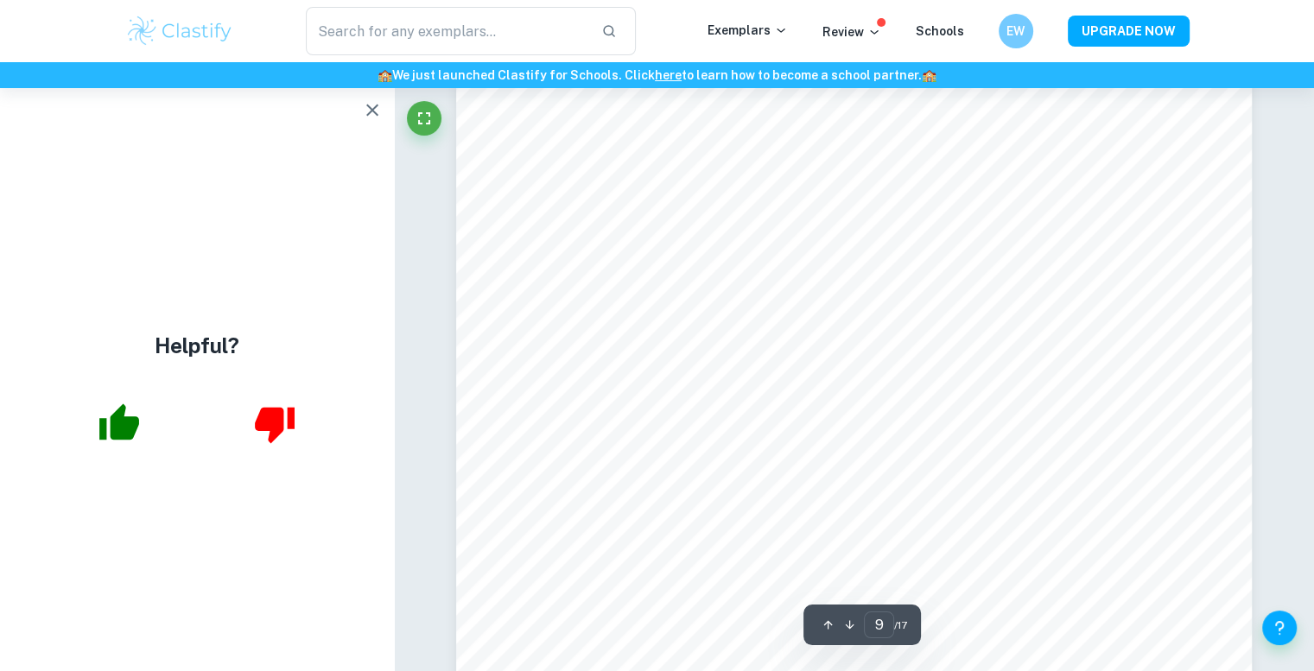
scroll to position [9846, 0]
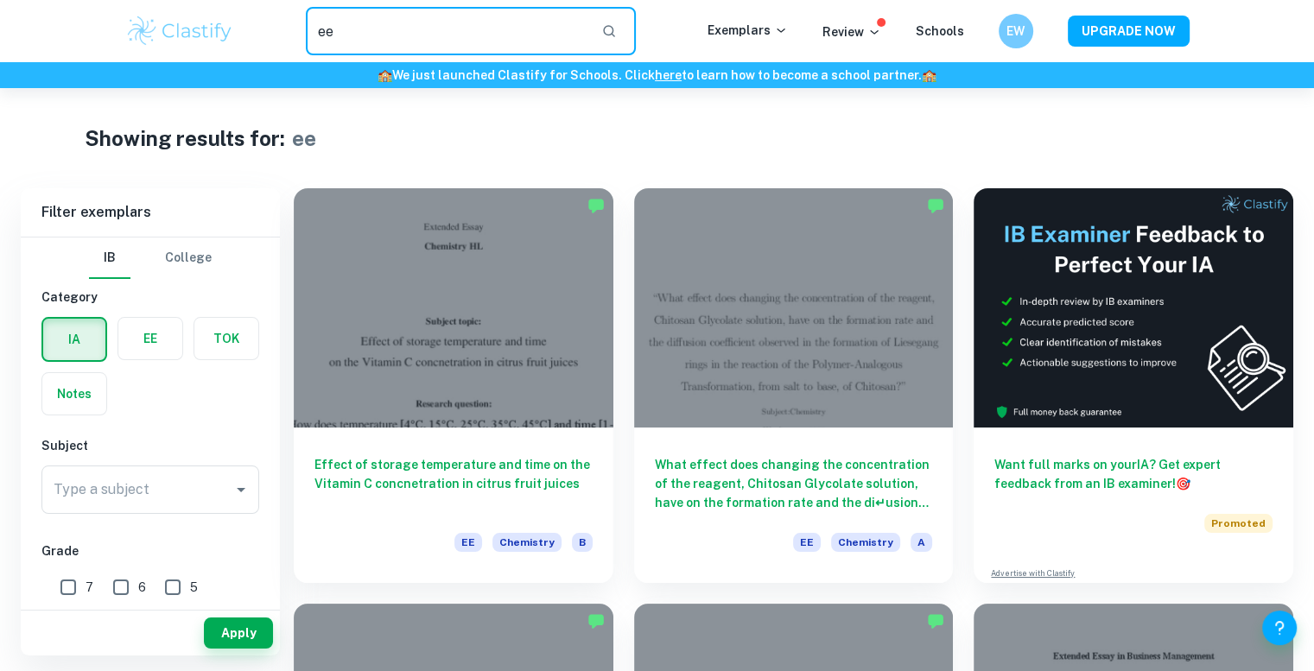
click at [393, 34] on input "text" at bounding box center [447, 31] width 282 height 48
type input "e"
type input "movies"
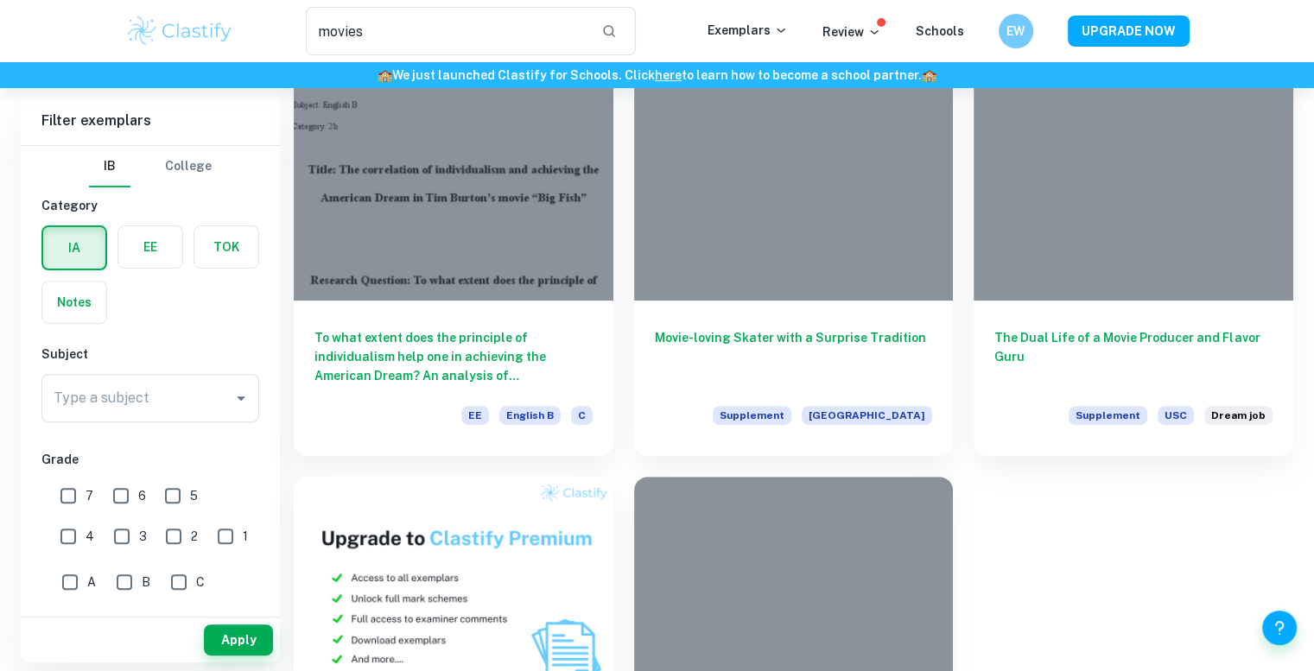
scroll to position [518, 0]
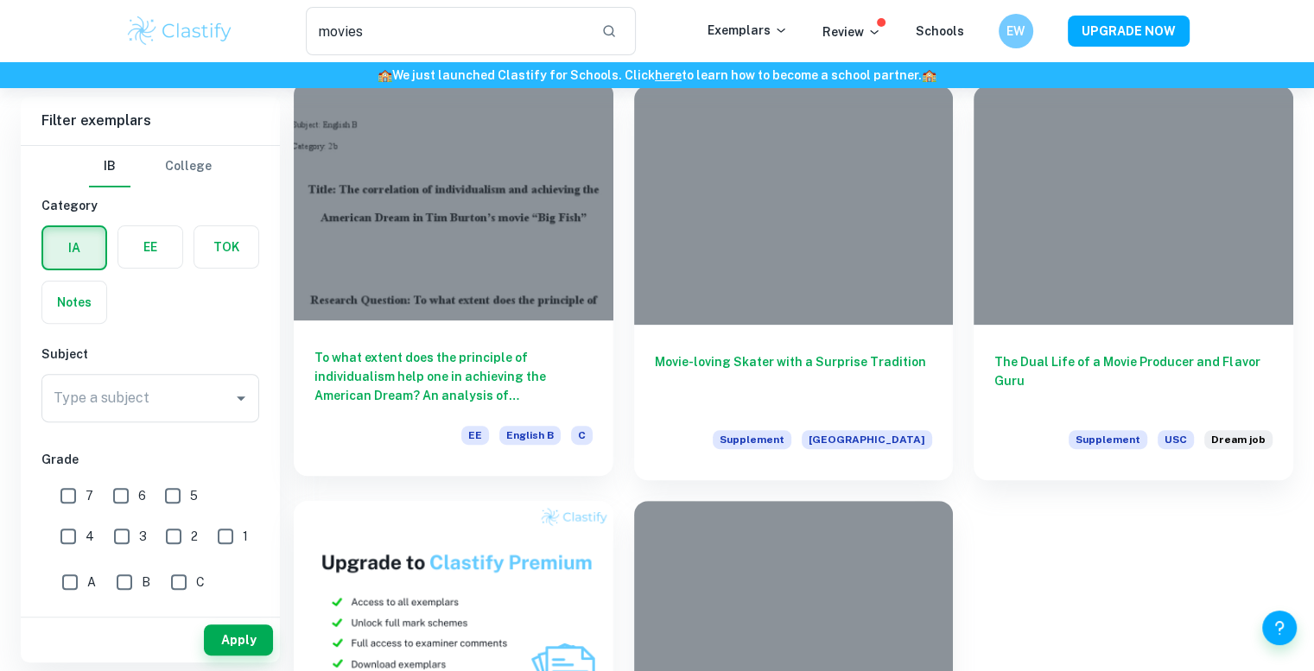
click at [472, 225] on div at bounding box center [454, 200] width 320 height 239
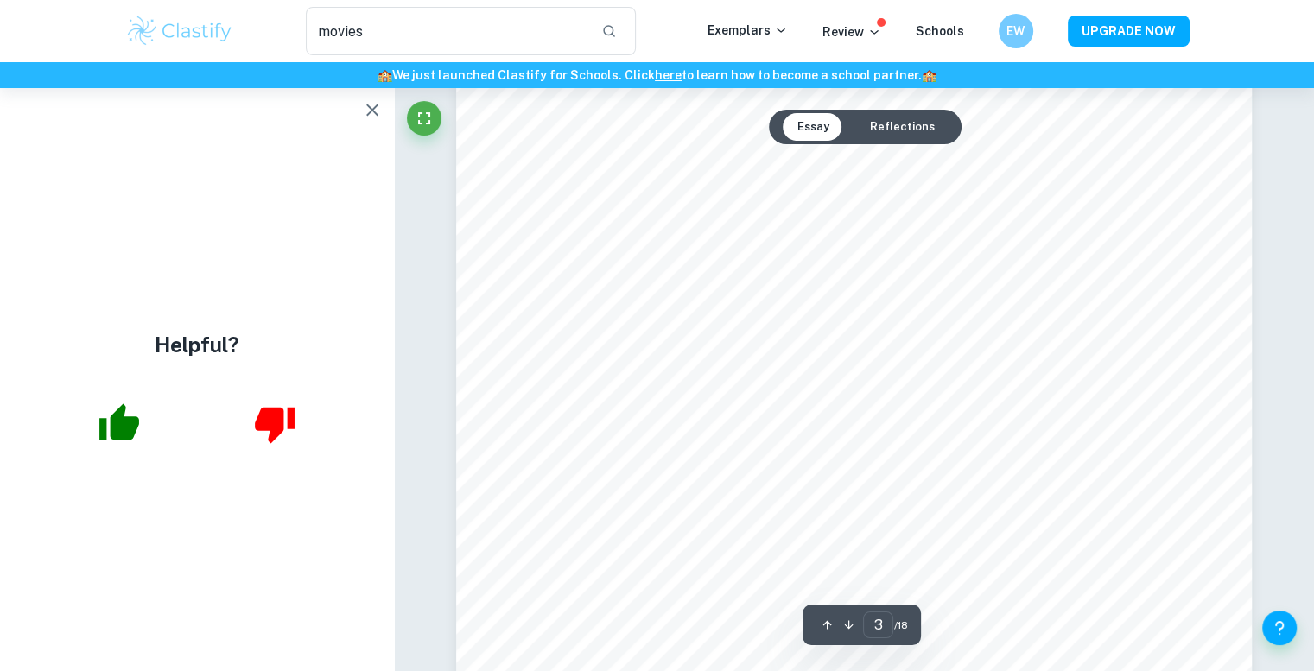
scroll to position [2937, 0]
type input "4"
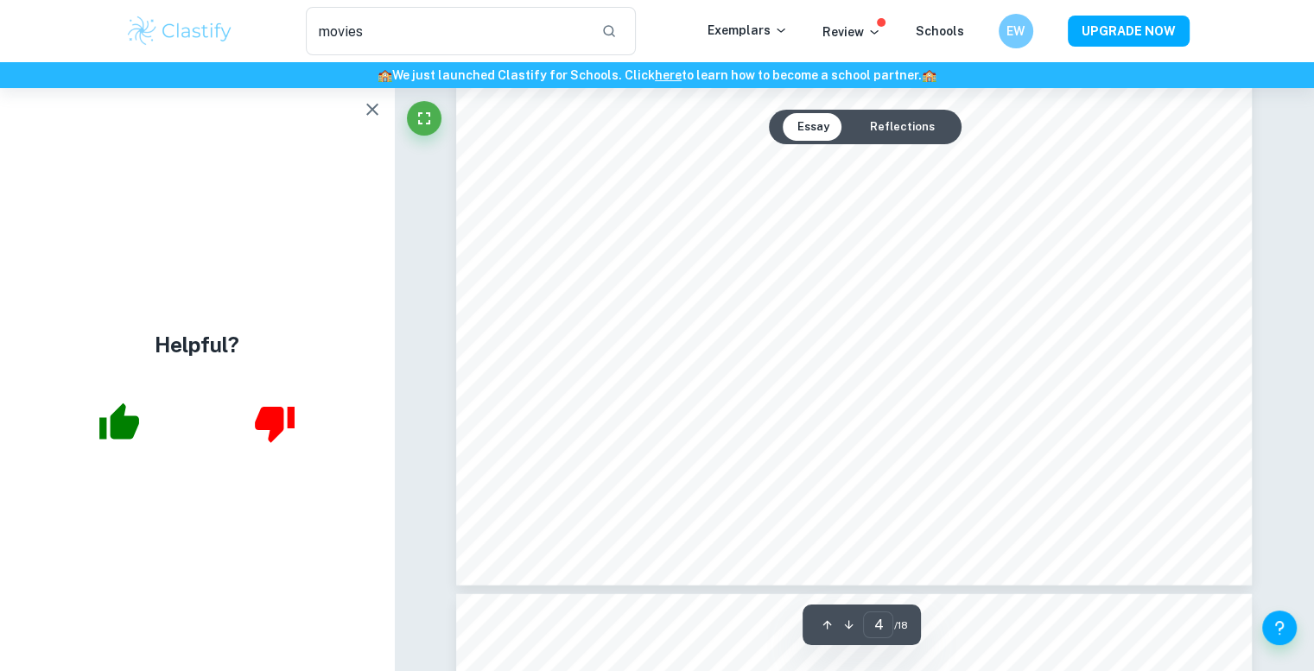
scroll to position [4319, 0]
